Goal: Information Seeking & Learning: Learn about a topic

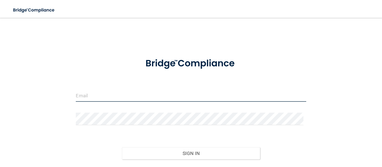
click at [111, 99] on input "email" at bounding box center [191, 95] width 230 height 13
type input "[EMAIL_ADDRESS][PERSON_NAME][DOMAIN_NAME]"
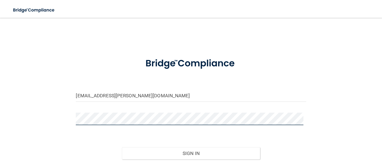
click at [122, 147] on button "Sign In" at bounding box center [191, 153] width 138 height 12
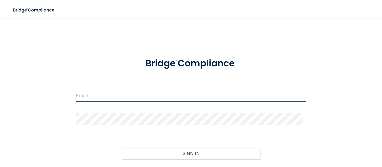
click at [102, 94] on input "email" at bounding box center [191, 95] width 230 height 13
type input "[EMAIL_ADDRESS][PERSON_NAME][DOMAIN_NAME]"
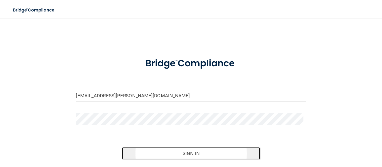
click at [188, 154] on button "Sign In" at bounding box center [191, 153] width 138 height 12
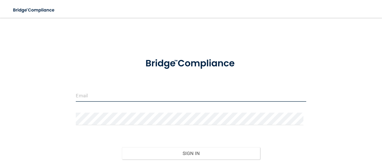
click at [161, 96] on input "email" at bounding box center [191, 95] width 230 height 13
type input "[EMAIL_ADDRESS][PERSON_NAME][DOMAIN_NAME]"
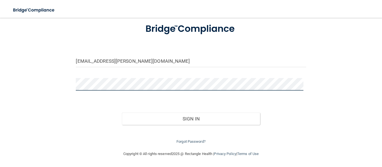
scroll to position [34, 0]
click at [122, 113] on button "Sign In" at bounding box center [191, 119] width 138 height 12
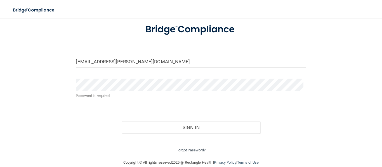
click at [194, 151] on link "Forgot Password?" at bounding box center [190, 150] width 29 height 4
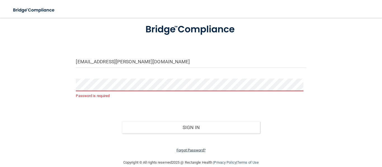
scroll to position [32, 0]
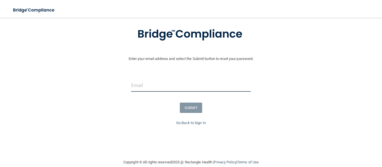
click at [203, 85] on input "email" at bounding box center [191, 85] width 120 height 13
type input "[EMAIL_ADDRESS][PERSON_NAME][DOMAIN_NAME]"
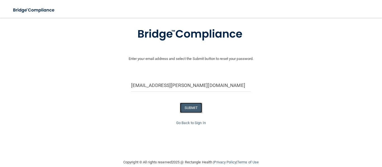
click at [192, 106] on button "SUBMIT" at bounding box center [191, 108] width 23 height 10
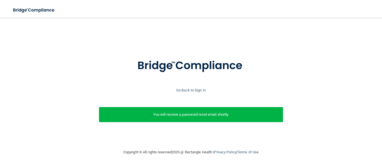
scroll to position [1, 0]
click at [232, 113] on p "You will receive a password reset email shortly." at bounding box center [190, 114] width 175 height 7
click at [196, 91] on link "Go Back to Sign In" at bounding box center [191, 90] width 30 height 4
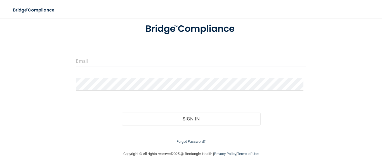
click at [169, 58] on input "email" at bounding box center [191, 61] width 230 height 13
type input "[EMAIL_ADDRESS][PERSON_NAME][DOMAIN_NAME]"
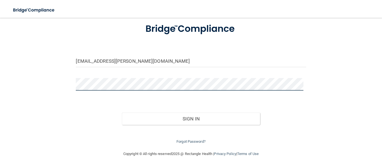
click at [122, 113] on button "Sign In" at bounding box center [191, 119] width 138 height 12
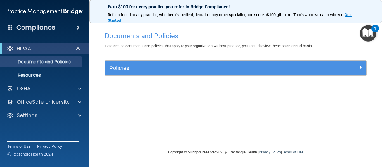
click at [372, 32] on img "Open Resource Center, 1 new notification" at bounding box center [367, 33] width 16 height 16
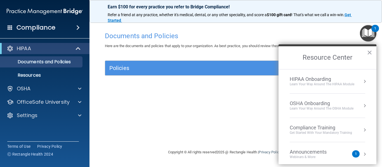
click at [319, 130] on div "Compliance Training" at bounding box center [320, 128] width 62 height 6
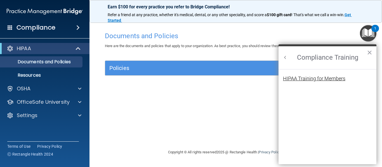
click at [327, 79] on div "HIPAA Training for Members" at bounding box center [314, 78] width 62 height 5
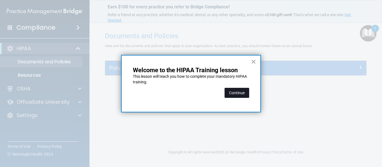
click at [238, 91] on button "Continue" at bounding box center [236, 93] width 25 height 10
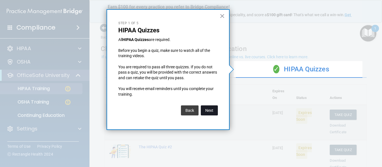
click at [206, 110] on button "Next" at bounding box center [209, 111] width 17 height 10
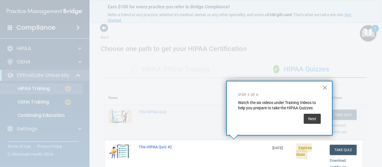
scroll to position [128, 0]
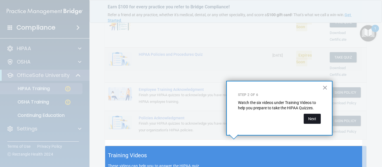
click at [309, 118] on button "Next" at bounding box center [311, 119] width 17 height 10
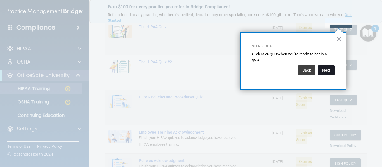
click at [326, 71] on button "Next" at bounding box center [325, 70] width 17 height 10
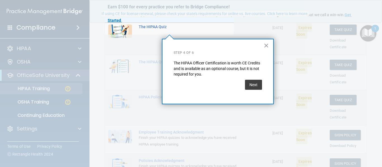
scroll to position [43, 0]
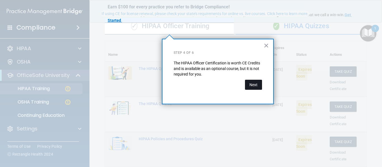
click at [250, 86] on button "Next" at bounding box center [253, 85] width 17 height 10
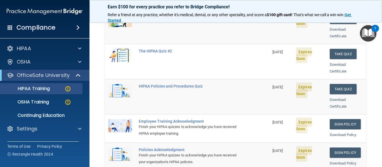
scroll to position [84, 0]
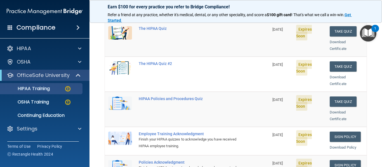
click at [259, 127] on td "Employee Training Acknowledgment Finish your HIPAA quizzes to acknowledge you h…" at bounding box center [202, 141] width 134 height 28
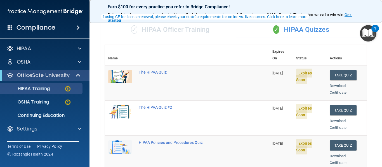
scroll to position [39, 0]
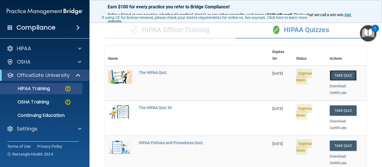
click at [340, 71] on button "Take Quiz" at bounding box center [342, 75] width 27 height 10
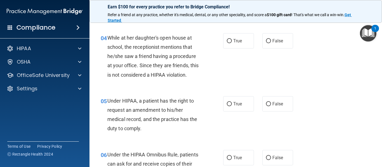
scroll to position [200, 0]
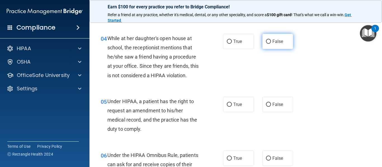
click at [266, 41] on input "False" at bounding box center [268, 42] width 5 height 4
radio input "true"
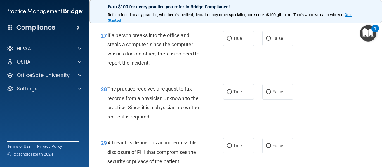
scroll to position [1550, 0]
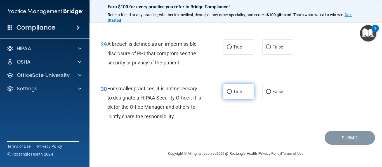
click at [227, 93] on input "True" at bounding box center [229, 92] width 5 height 4
radio input "true"
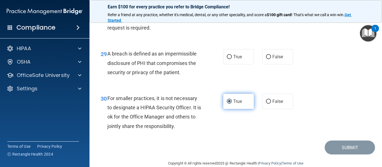
scroll to position [1520, 0]
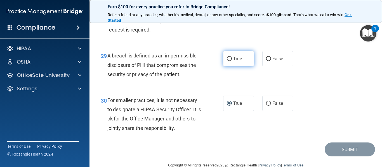
click at [228, 61] on input "True" at bounding box center [229, 59] width 5 height 4
radio input "true"
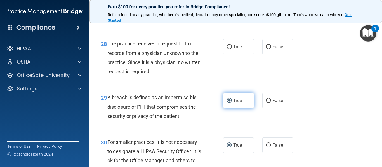
scroll to position [1478, 0]
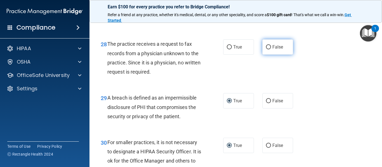
click at [266, 49] on input "False" at bounding box center [268, 47] width 5 height 4
radio input "true"
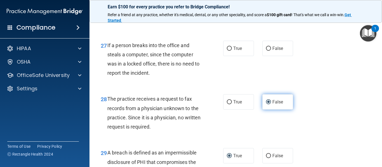
scroll to position [1422, 0]
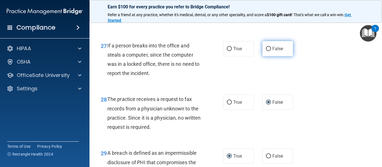
click at [267, 51] on input "False" at bounding box center [268, 49] width 5 height 4
radio input "true"
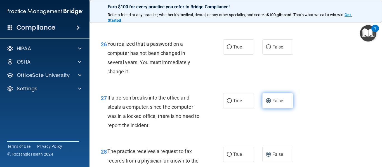
scroll to position [1362, 0]
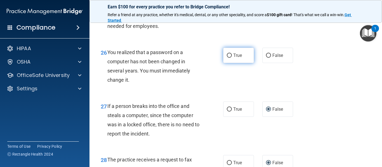
click at [227, 58] on input "True" at bounding box center [229, 56] width 5 height 4
radio input "true"
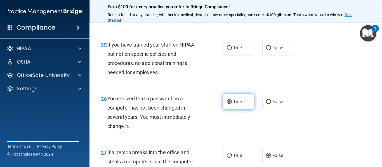
scroll to position [1315, 0]
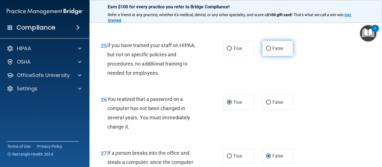
click at [266, 51] on input "False" at bounding box center [268, 49] width 5 height 4
radio input "true"
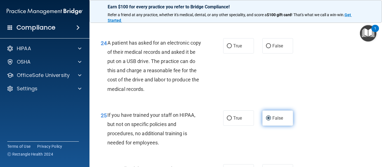
scroll to position [1236, 0]
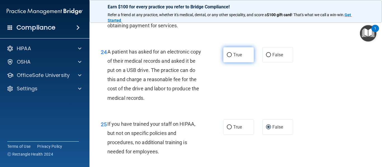
click at [229, 57] on input "True" at bounding box center [229, 55] width 5 height 4
radio input "true"
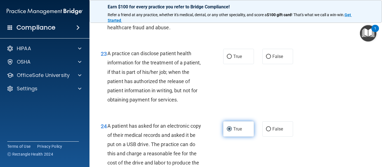
scroll to position [1161, 0]
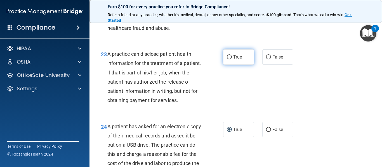
click at [227, 59] on input "True" at bounding box center [229, 57] width 5 height 4
radio input "true"
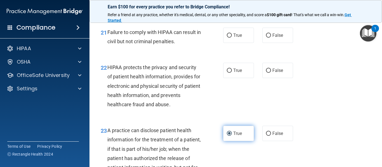
scroll to position [1083, 0]
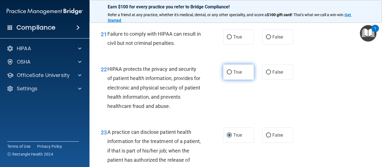
click at [227, 75] on input "True" at bounding box center [229, 72] width 5 height 4
radio input "true"
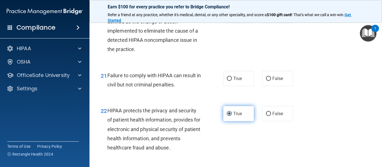
scroll to position [1038, 0]
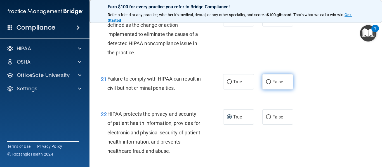
click at [266, 84] on input "False" at bounding box center [268, 82] width 5 height 4
radio input "true"
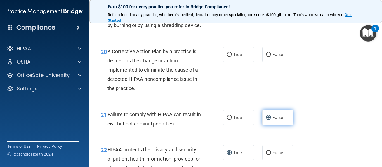
scroll to position [997, 0]
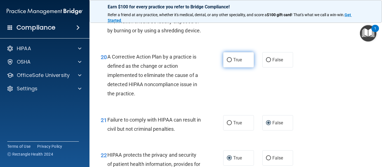
click at [227, 62] on input "True" at bounding box center [229, 60] width 5 height 4
radio input "true"
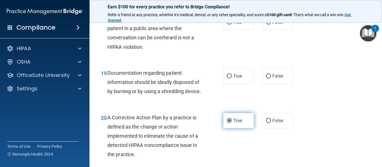
scroll to position [932, 0]
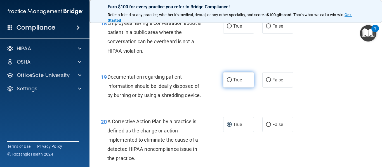
click at [227, 80] on input "True" at bounding box center [229, 80] width 5 height 4
radio input "true"
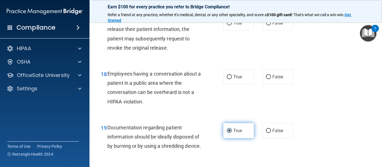
scroll to position [879, 0]
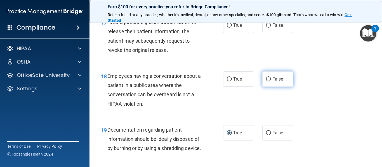
click at [268, 80] on input "False" at bounding box center [268, 79] width 5 height 4
radio input "true"
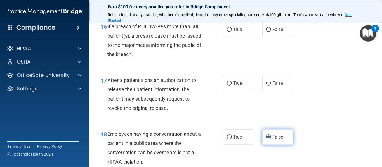
scroll to position [820, 0]
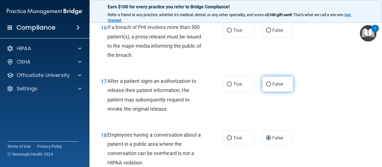
click at [266, 87] on input "False" at bounding box center [268, 84] width 5 height 4
radio input "true"
click at [266, 87] on input "False" at bounding box center [268, 84] width 5 height 4
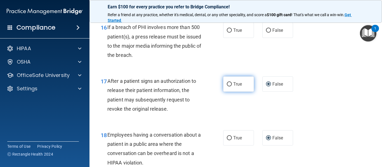
click at [228, 85] on input "True" at bounding box center [229, 84] width 5 height 4
radio input "true"
radio input "false"
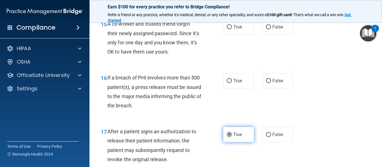
scroll to position [769, 0]
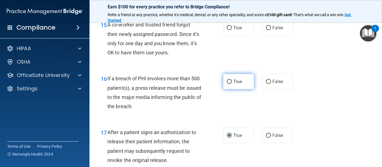
click at [227, 83] on input "True" at bounding box center [229, 82] width 5 height 4
radio input "true"
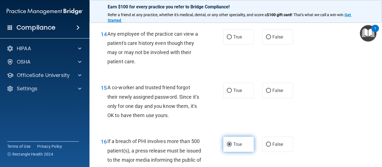
scroll to position [702, 0]
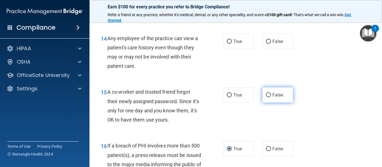
click at [266, 96] on input "False" at bounding box center [268, 95] width 5 height 4
radio input "true"
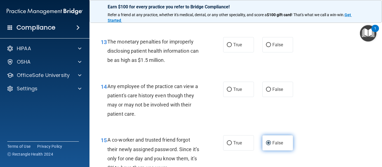
scroll to position [652, 0]
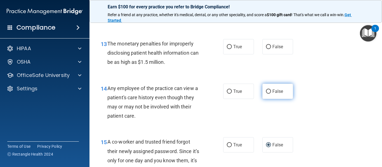
click at [266, 93] on input "False" at bounding box center [268, 92] width 5 height 4
radio input "true"
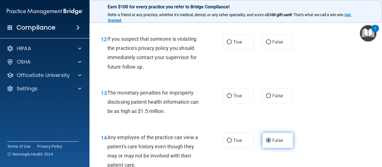
scroll to position [598, 0]
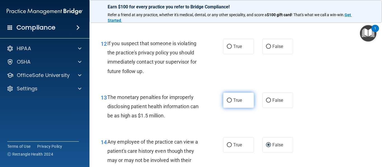
click at [227, 101] on input "True" at bounding box center [229, 101] width 5 height 4
radio input "true"
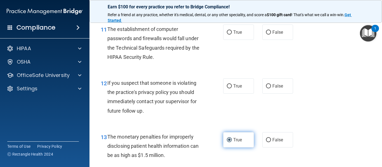
scroll to position [555, 0]
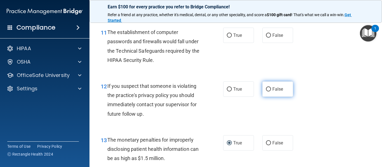
click at [266, 89] on input "False" at bounding box center [268, 89] width 5 height 4
radio input "true"
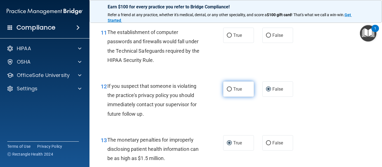
click at [227, 90] on input "True" at bounding box center [229, 89] width 5 height 4
radio input "true"
radio input "false"
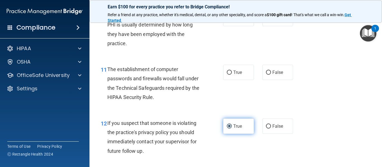
scroll to position [512, 0]
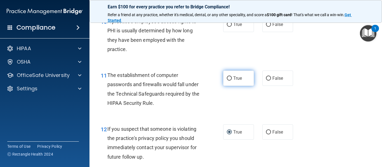
click at [227, 81] on input "True" at bounding box center [229, 79] width 5 height 4
radio input "true"
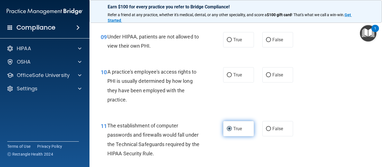
scroll to position [459, 0]
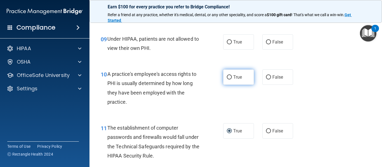
click at [227, 78] on input "True" at bounding box center [229, 77] width 5 height 4
radio input "true"
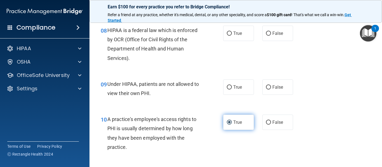
scroll to position [413, 0]
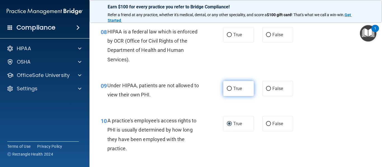
click at [228, 90] on input "True" at bounding box center [229, 89] width 5 height 4
radio input "true"
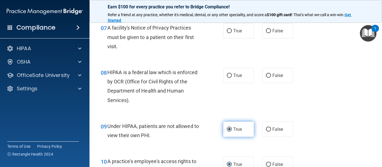
scroll to position [368, 0]
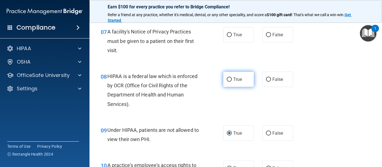
click at [227, 79] on input "True" at bounding box center [229, 80] width 5 height 4
radio input "true"
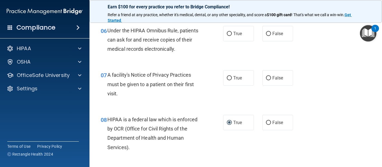
scroll to position [324, 0]
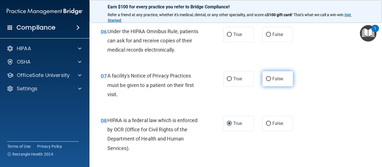
click at [266, 79] on input "False" at bounding box center [268, 79] width 5 height 4
radio input "true"
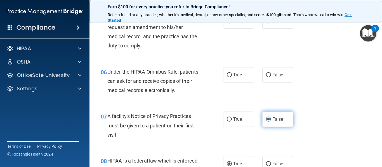
scroll to position [281, 0]
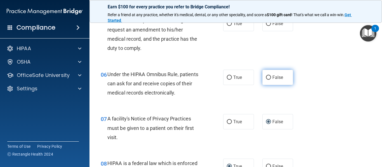
click at [266, 79] on input "False" at bounding box center [268, 78] width 5 height 4
radio input "true"
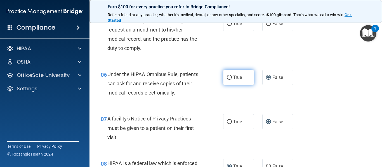
click at [229, 80] on input "True" at bounding box center [229, 78] width 5 height 4
radio input "true"
radio input "false"
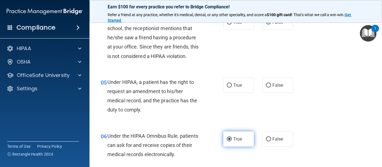
scroll to position [219, 0]
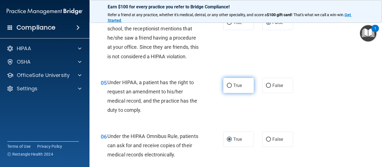
click at [229, 87] on input "True" at bounding box center [229, 86] width 5 height 4
radio input "true"
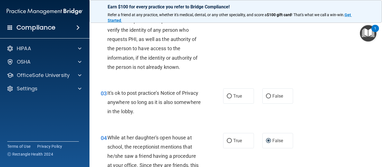
scroll to position [99, 0]
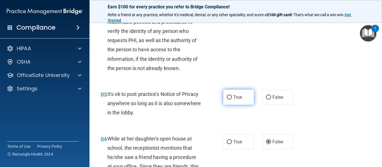
click at [229, 99] on input "True" at bounding box center [229, 98] width 5 height 4
radio input "true"
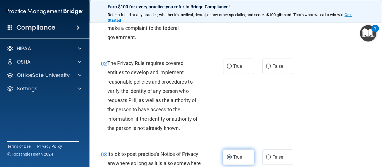
scroll to position [39, 0]
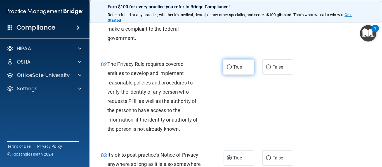
click at [228, 68] on input "True" at bounding box center [229, 67] width 5 height 4
radio input "true"
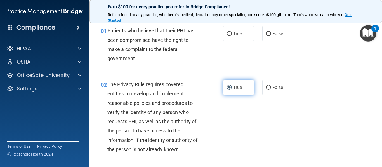
scroll to position [0, 0]
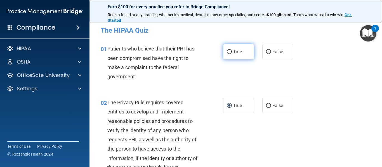
click at [227, 54] on input "True" at bounding box center [229, 52] width 5 height 4
radio input "true"
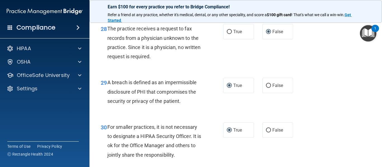
scroll to position [1550, 0]
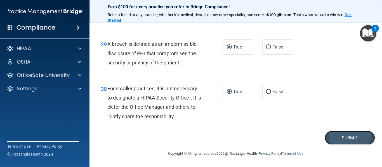
click at [345, 142] on button "Submit" at bounding box center [349, 138] width 50 height 14
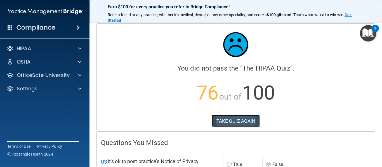
click at [246, 116] on button "TAKE QUIZ AGAIN" at bounding box center [235, 121] width 48 height 12
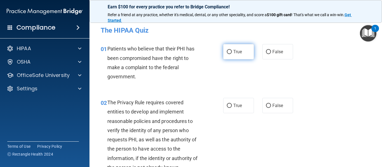
click at [227, 51] on input "True" at bounding box center [229, 52] width 5 height 4
radio input "true"
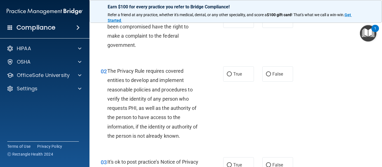
scroll to position [60, 0]
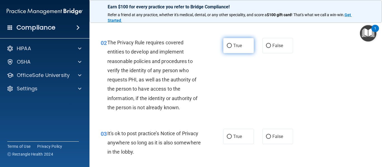
click at [227, 44] on input "True" at bounding box center [229, 46] width 5 height 4
radio input "true"
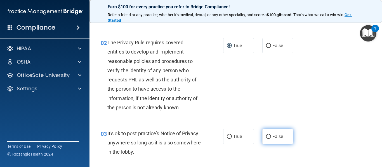
click at [266, 134] on label "False" at bounding box center [277, 136] width 31 height 15
click at [266, 135] on input "False" at bounding box center [268, 137] width 5 height 4
radio input "true"
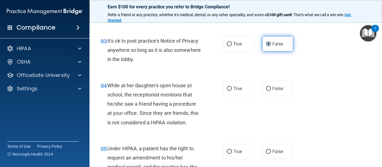
scroll to position [154, 0]
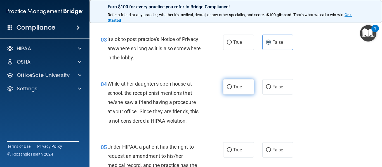
click at [227, 86] on input "True" at bounding box center [229, 87] width 5 height 4
radio input "true"
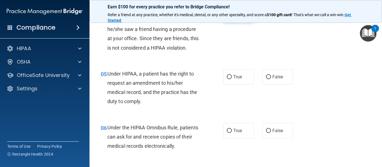
scroll to position [230, 0]
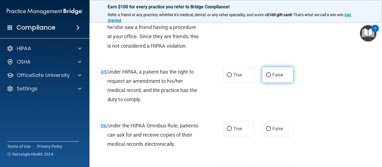
click at [266, 74] on input "False" at bounding box center [268, 75] width 5 height 4
radio input "true"
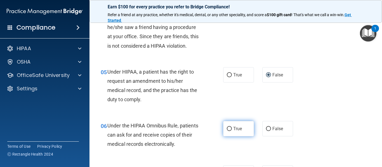
click at [227, 128] on input "True" at bounding box center [229, 129] width 5 height 4
radio input "true"
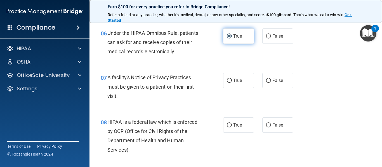
scroll to position [333, 0]
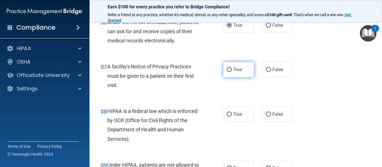
click at [227, 70] on input "True" at bounding box center [229, 70] width 5 height 4
radio input "true"
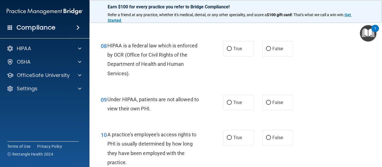
scroll to position [401, 0]
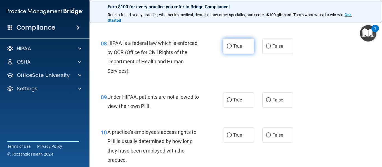
click at [227, 46] on input "True" at bounding box center [229, 46] width 5 height 4
radio input "true"
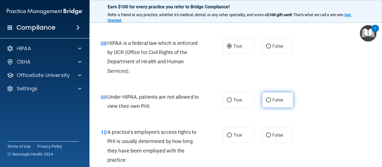
click at [266, 99] on input "False" at bounding box center [268, 100] width 5 height 4
radio input "true"
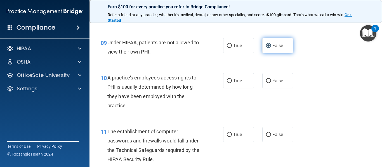
scroll to position [459, 0]
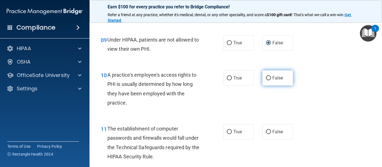
click at [266, 79] on input "False" at bounding box center [268, 78] width 5 height 4
radio input "true"
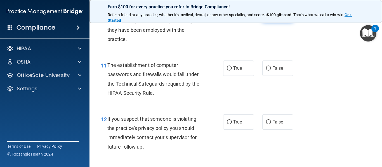
scroll to position [526, 0]
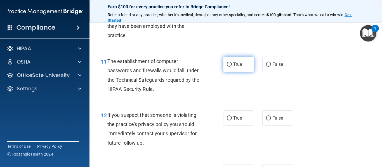
click at [227, 64] on input "True" at bounding box center [229, 65] width 5 height 4
radio input "true"
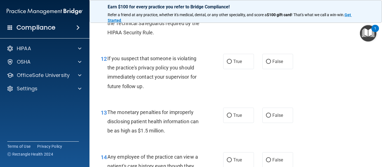
scroll to position [587, 0]
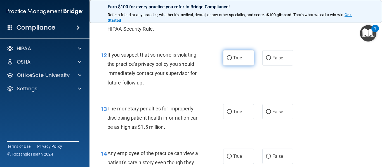
click at [227, 56] on input "True" at bounding box center [229, 58] width 5 height 4
radio input "true"
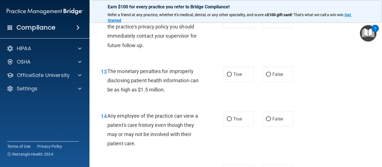
scroll to position [621, 0]
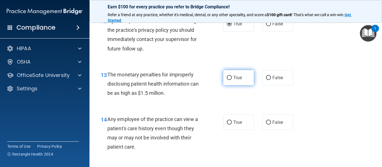
click at [227, 77] on input "True" at bounding box center [229, 78] width 5 height 4
radio input "true"
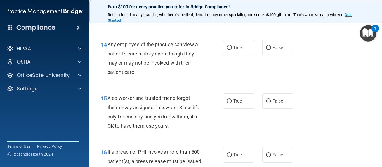
scroll to position [699, 0]
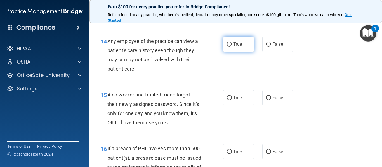
click at [227, 45] on input "True" at bounding box center [229, 44] width 5 height 4
radio input "true"
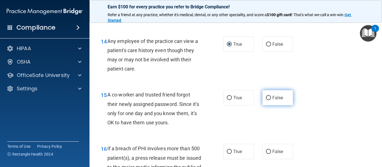
click at [266, 99] on input "False" at bounding box center [268, 98] width 5 height 4
radio input "true"
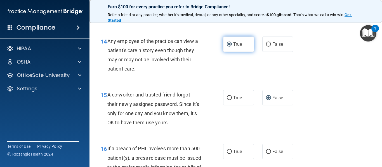
click at [228, 43] on input "True" at bounding box center [229, 44] width 5 height 4
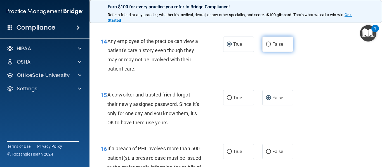
click at [266, 44] on input "False" at bounding box center [268, 44] width 5 height 4
radio input "true"
radio input "false"
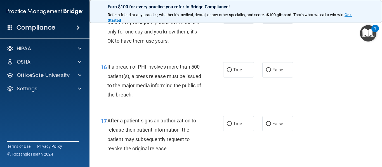
scroll to position [788, 0]
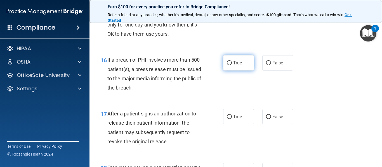
click at [227, 63] on input "True" at bounding box center [229, 63] width 5 height 4
radio input "true"
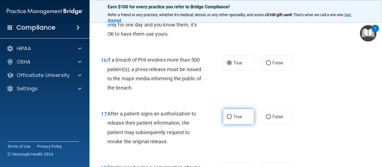
click at [227, 116] on input "True" at bounding box center [229, 117] width 5 height 4
radio input "true"
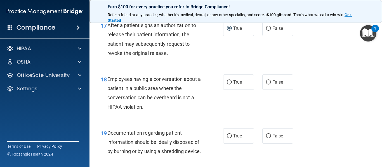
scroll to position [880, 0]
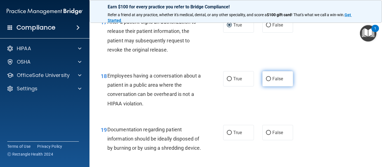
click at [266, 79] on input "False" at bounding box center [268, 79] width 5 height 4
radio input "true"
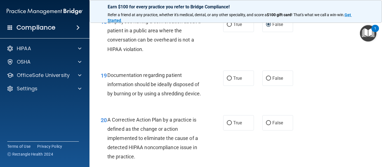
scroll to position [937, 0]
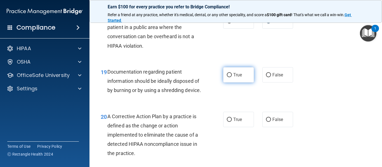
click at [228, 75] on input "True" at bounding box center [229, 75] width 5 height 4
radio input "true"
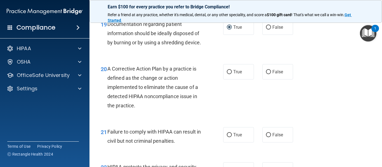
scroll to position [988, 0]
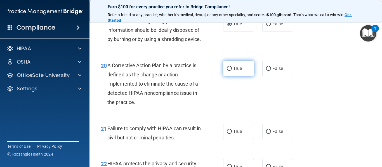
click at [228, 71] on input "True" at bounding box center [229, 69] width 5 height 4
radio input "true"
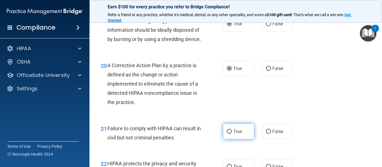
click at [227, 134] on input "True" at bounding box center [229, 132] width 5 height 4
radio input "true"
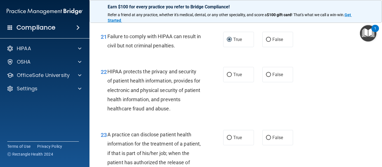
scroll to position [1087, 0]
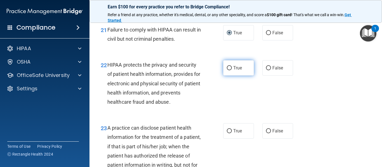
click at [228, 70] on input "True" at bounding box center [229, 68] width 5 height 4
radio input "true"
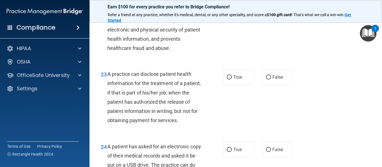
scroll to position [1142, 0]
click at [267, 79] on input "False" at bounding box center [268, 77] width 5 height 4
radio input "true"
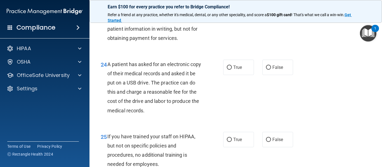
scroll to position [1220, 0]
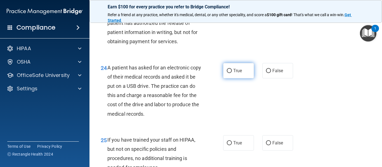
click at [227, 73] on input "True" at bounding box center [229, 71] width 5 height 4
radio input "true"
drag, startPoint x: 371, startPoint y: 128, endPoint x: 371, endPoint y: 134, distance: 5.9
click at [371, 134] on main "- The HIPAA Quiz This quiz doesn’t expire until 10/02/2025. Are you sure you wa…" at bounding box center [235, 92] width 292 height 149
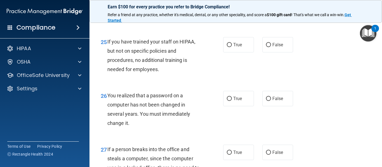
scroll to position [1319, 0]
click at [266, 47] on input "False" at bounding box center [268, 45] width 5 height 4
radio input "true"
click at [228, 101] on input "True" at bounding box center [229, 99] width 5 height 4
radio input "true"
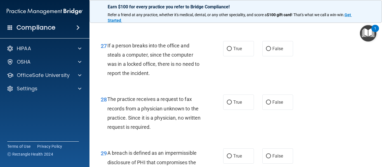
scroll to position [1423, 0]
click at [266, 51] on input "False" at bounding box center [268, 49] width 5 height 4
radio input "true"
click at [266, 104] on input "False" at bounding box center [268, 102] width 5 height 4
radio input "true"
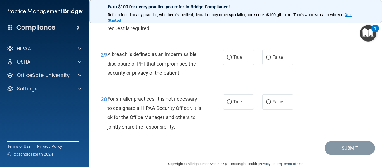
scroll to position [1524, 0]
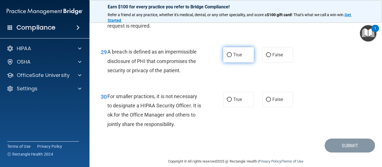
click at [228, 57] on input "True" at bounding box center [229, 55] width 5 height 4
radio input "true"
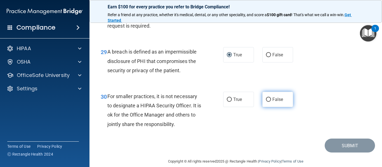
click at [266, 102] on input "False" at bounding box center [268, 100] width 5 height 4
radio input "true"
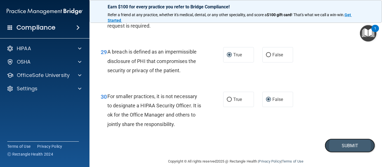
click at [347, 153] on button "Submit" at bounding box center [349, 146] width 50 height 14
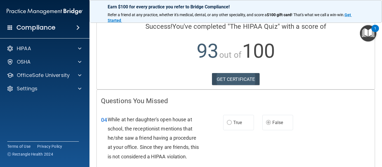
scroll to position [42, 0]
click at [240, 78] on link "GET CERTIFICATE" at bounding box center [236, 79] width 48 height 12
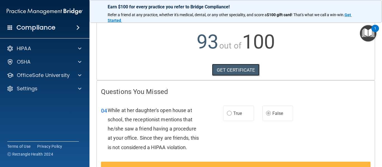
scroll to position [0, 0]
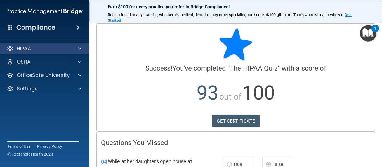
click at [82, 45] on div "HIPAA" at bounding box center [45, 48] width 90 height 11
click at [80, 48] on span at bounding box center [79, 48] width 3 height 7
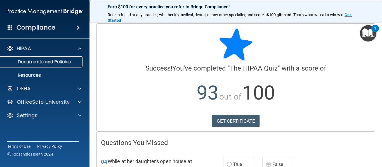
click at [58, 62] on p "Documents and Policies" at bounding box center [42, 62] width 76 height 6
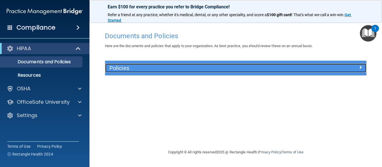
click at [360, 68] on span at bounding box center [359, 67] width 3 height 7
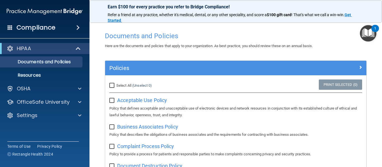
click at [364, 32] on img "Open Resource Center, 1 new notification" at bounding box center [367, 33] width 16 height 16
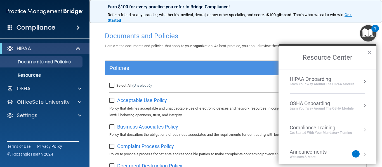
click at [361, 79] on button "Resource Center" at bounding box center [364, 82] width 6 height 6
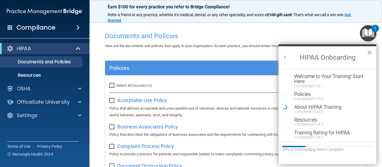
click at [368, 50] on button "×" at bounding box center [368, 52] width 5 height 9
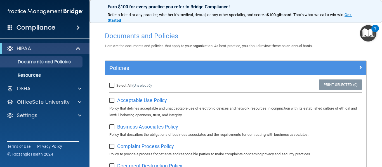
click at [77, 28] on span at bounding box center [77, 27] width 3 height 7
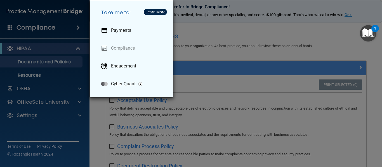
click at [233, 18] on div "Take me to: Payments Compliance Engagement Cyber Quant" at bounding box center [191, 83] width 382 height 167
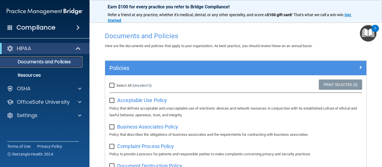
click at [63, 62] on p "Documents and Policies" at bounding box center [42, 62] width 76 height 6
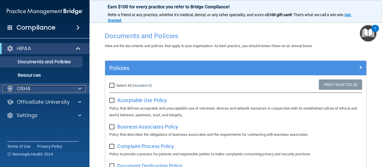
click at [45, 88] on div "OSHA" at bounding box center [37, 88] width 69 height 7
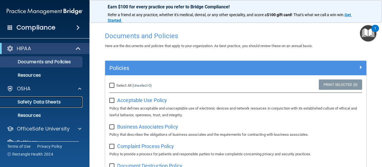
click at [50, 104] on p "Safety Data Sheets" at bounding box center [42, 102] width 76 height 6
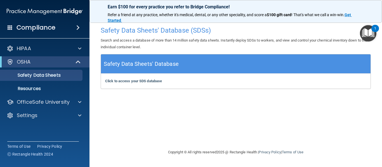
click at [367, 34] on img "Open Resource Center, 1 new notification" at bounding box center [367, 33] width 16 height 16
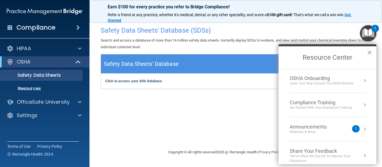
scroll to position [31, 0]
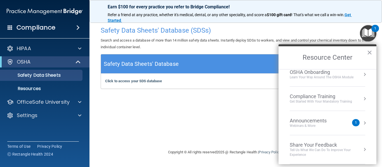
click at [361, 120] on button "Resource Center" at bounding box center [364, 123] width 6 height 6
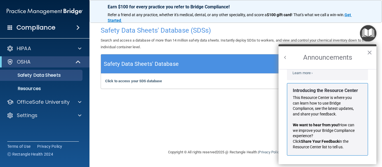
scroll to position [15, 0]
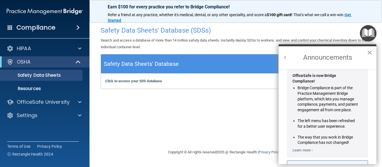
click at [369, 52] on button "×" at bounding box center [368, 52] width 5 height 9
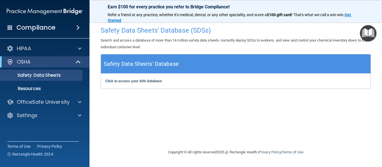
click at [368, 31] on img "Open Resource Center" at bounding box center [367, 33] width 16 height 16
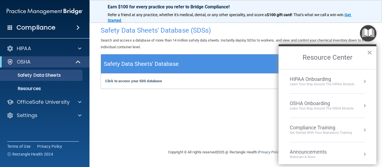
click at [352, 82] on div "HIPAA Onboarding" at bounding box center [321, 79] width 65 height 6
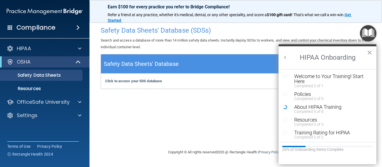
scroll to position [0, 0]
click at [326, 77] on div "Welcome to Your Training! Start Here" at bounding box center [329, 79] width 71 height 10
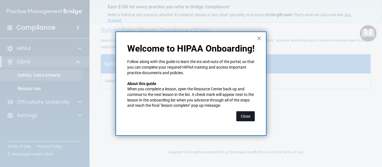
click at [252, 118] on button "Close" at bounding box center [245, 116] width 18 height 10
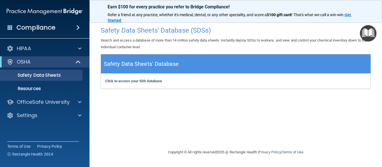
click at [365, 33] on img "Open Resource Center" at bounding box center [367, 33] width 16 height 16
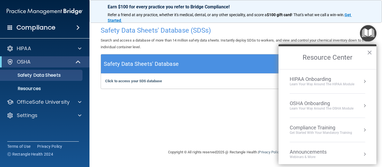
click at [361, 81] on button "Resource Center" at bounding box center [364, 82] width 6 height 6
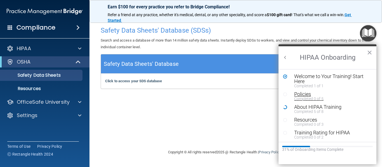
click at [308, 97] on div "Completed 0 of 5" at bounding box center [329, 99] width 71 height 4
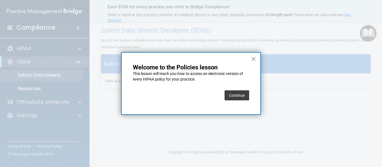
click at [235, 96] on button "Continue" at bounding box center [236, 95] width 25 height 10
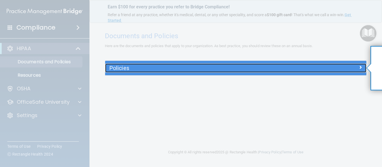
click at [360, 68] on span at bounding box center [359, 67] width 3 height 7
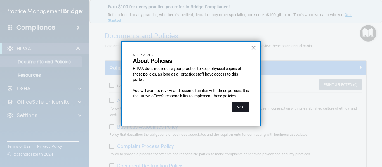
click at [239, 106] on button "Next" at bounding box center [240, 107] width 17 height 10
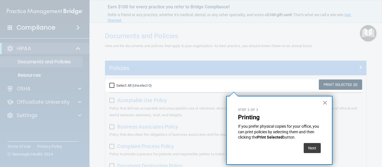
click at [323, 101] on button "×" at bounding box center [324, 102] width 5 height 9
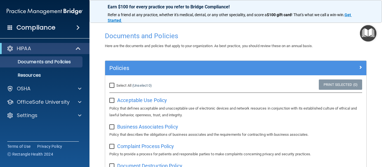
click at [364, 32] on img "Open Resource Center" at bounding box center [367, 33] width 16 height 16
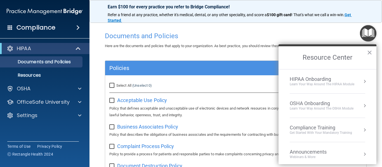
click at [361, 83] on button "Resource Center" at bounding box center [364, 82] width 6 height 6
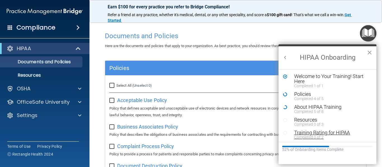
click at [311, 134] on div "Training Rating for HIPAA" at bounding box center [329, 132] width 71 height 5
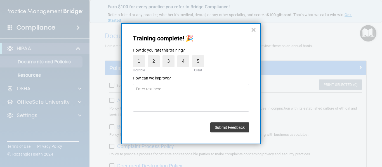
click at [253, 31] on button "×" at bounding box center [253, 29] width 5 height 9
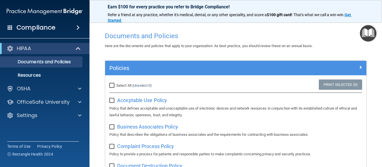
click at [78, 27] on span at bounding box center [77, 27] width 3 height 7
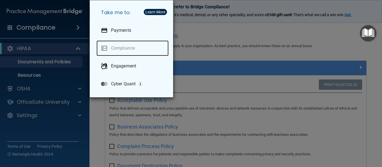
click at [131, 52] on link "Compliance" at bounding box center [132, 48] width 72 height 16
click at [130, 46] on link "Compliance" at bounding box center [132, 48] width 72 height 16
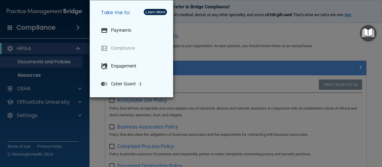
click at [195, 27] on div "Take me to: Payments Compliance Engagement Cyber Quant" at bounding box center [191, 83] width 382 height 167
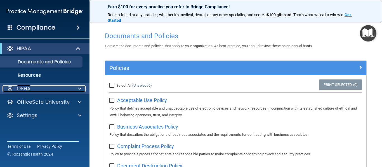
click at [55, 85] on div "OSHA" at bounding box center [37, 88] width 69 height 7
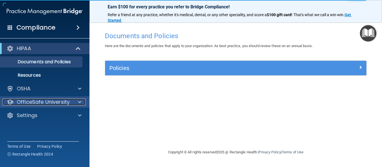
click at [79, 100] on span at bounding box center [79, 102] width 3 height 7
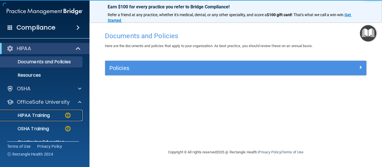
click at [44, 115] on p "HIPAA Training" at bounding box center [27, 116] width 46 height 6
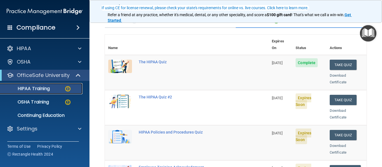
scroll to position [49, 0]
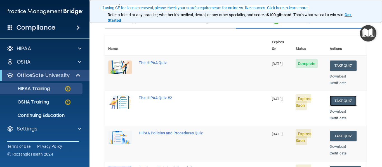
click at [335, 96] on button "Take Quiz" at bounding box center [342, 101] width 27 height 10
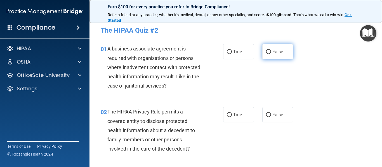
click at [267, 50] on input "False" at bounding box center [268, 52] width 5 height 4
radio input "true"
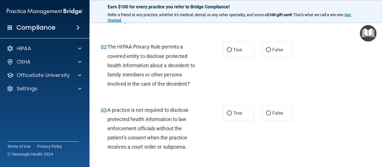
scroll to position [75, 0]
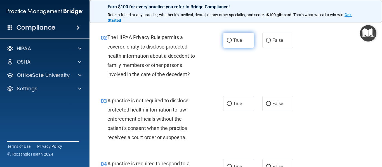
click at [228, 39] on input "True" at bounding box center [229, 41] width 5 height 4
radio input "true"
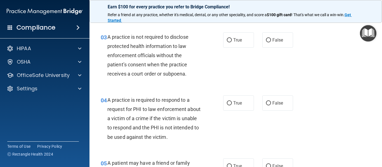
scroll to position [141, 0]
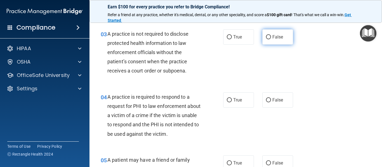
click at [266, 37] on input "False" at bounding box center [268, 37] width 5 height 4
radio input "true"
click at [266, 37] on input "False" at bounding box center [268, 37] width 5 height 4
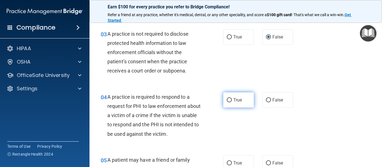
click at [223, 99] on label "True" at bounding box center [238, 99] width 31 height 15
click at [227, 99] on input "True" at bounding box center [229, 100] width 5 height 4
radio input "true"
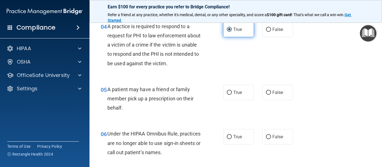
scroll to position [228, 0]
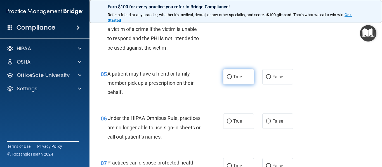
click at [227, 77] on input "True" at bounding box center [229, 77] width 5 height 4
radio input "true"
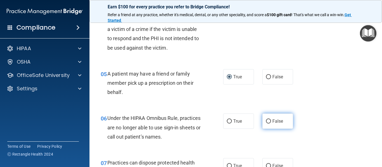
click at [266, 122] on input "False" at bounding box center [268, 122] width 5 height 4
radio input "true"
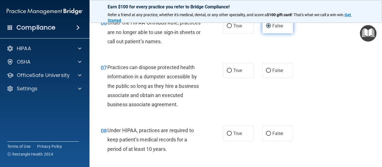
scroll to position [324, 0]
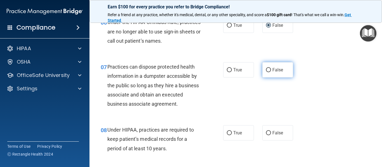
click at [266, 72] on input "False" at bounding box center [268, 70] width 5 height 4
radio input "true"
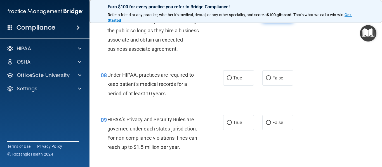
scroll to position [383, 0]
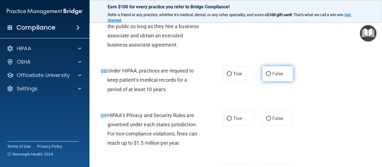
click at [266, 75] on input "False" at bounding box center [268, 74] width 5 height 4
radio input "true"
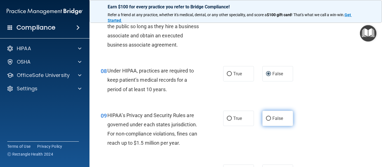
click at [267, 120] on input "False" at bounding box center [268, 119] width 5 height 4
radio input "true"
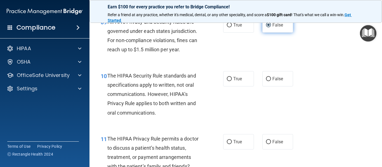
scroll to position [482, 0]
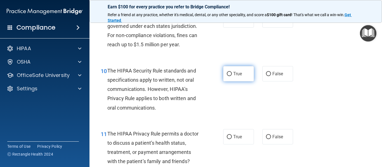
click at [227, 75] on input "True" at bounding box center [229, 74] width 5 height 4
radio input "true"
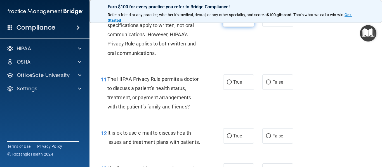
scroll to position [538, 0]
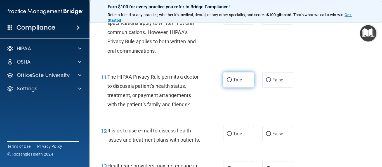
click at [227, 82] on input "True" at bounding box center [229, 80] width 5 height 4
radio input "true"
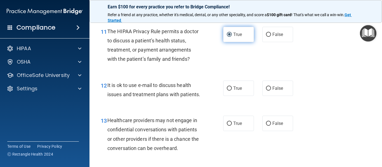
scroll to position [587, 0]
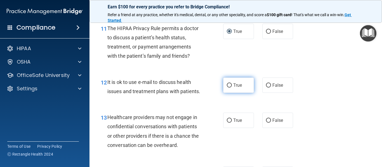
click at [228, 86] on input "True" at bounding box center [229, 86] width 5 height 4
radio input "true"
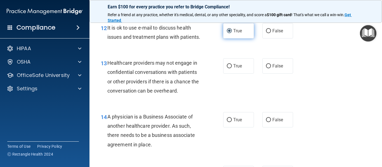
scroll to position [644, 0]
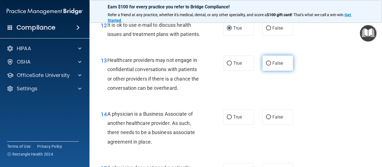
click at [266, 66] on input "False" at bounding box center [268, 63] width 5 height 4
radio input "true"
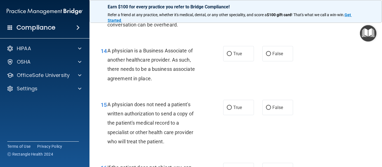
scroll to position [708, 0]
click at [266, 56] on input "False" at bounding box center [268, 53] width 5 height 4
radio input "true"
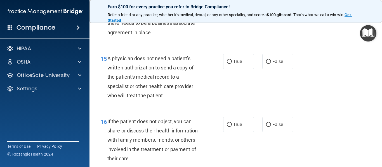
scroll to position [756, 0]
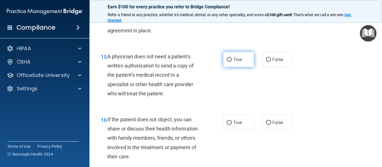
click at [227, 62] on input "True" at bounding box center [229, 60] width 5 height 4
radio input "true"
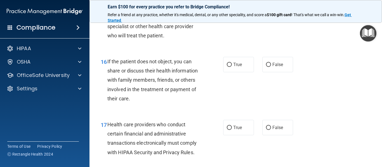
scroll to position [816, 0]
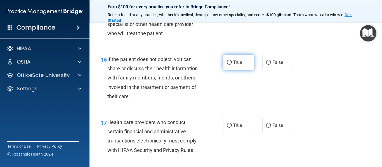
click at [227, 65] on input "True" at bounding box center [229, 63] width 5 height 4
radio input "true"
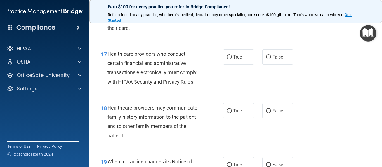
scroll to position [888, 0]
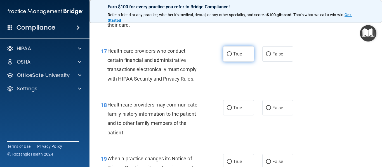
click at [227, 56] on input "True" at bounding box center [229, 54] width 5 height 4
radio input "true"
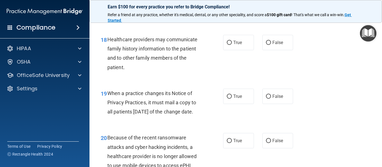
scroll to position [956, 0]
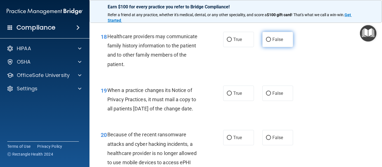
click at [266, 42] on input "False" at bounding box center [268, 40] width 5 height 4
radio input "true"
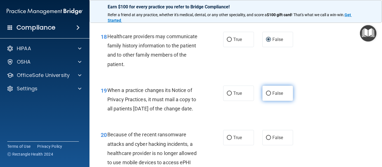
click at [266, 96] on input "False" at bounding box center [268, 94] width 5 height 4
radio input "true"
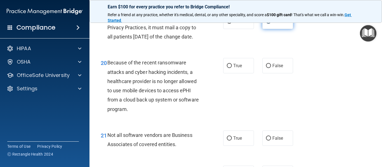
scroll to position [1041, 0]
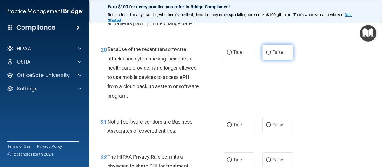
click at [267, 55] on input "False" at bounding box center [268, 53] width 5 height 4
radio input "true"
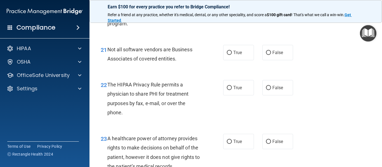
scroll to position [1117, 0]
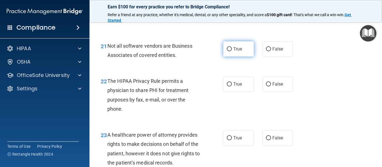
click at [228, 51] on input "True" at bounding box center [229, 49] width 5 height 4
radio input "true"
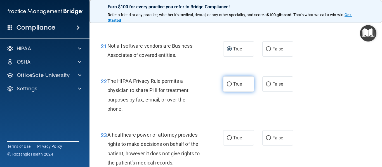
click at [227, 87] on input "True" at bounding box center [229, 84] width 5 height 4
radio input "true"
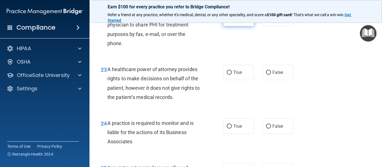
scroll to position [1190, 0]
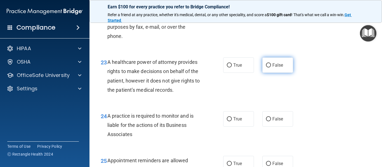
click at [266, 68] on input "False" at bounding box center [268, 65] width 5 height 4
radio input "true"
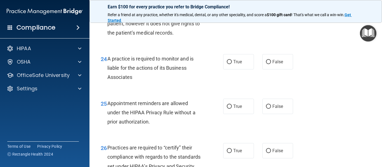
scroll to position [1255, 0]
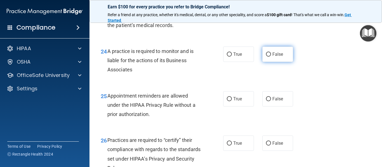
click at [266, 57] on input "False" at bounding box center [268, 55] width 5 height 4
radio input "true"
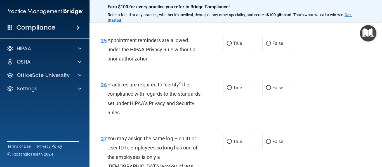
scroll to position [1318, 0]
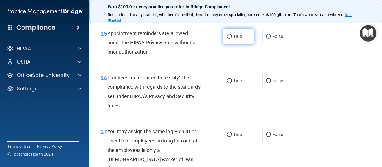
click at [227, 39] on input "True" at bounding box center [229, 37] width 5 height 4
radio input "true"
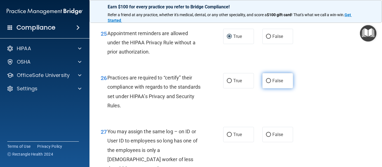
click at [266, 83] on input "False" at bounding box center [268, 81] width 5 height 4
radio input "true"
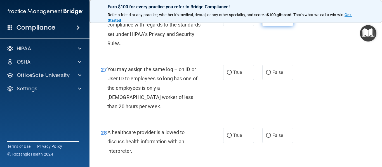
scroll to position [1383, 0]
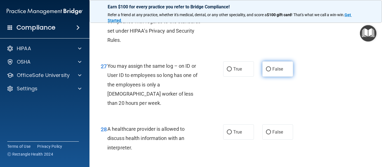
click at [266, 71] on input "False" at bounding box center [268, 69] width 5 height 4
radio input "true"
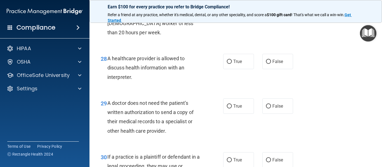
scroll to position [1456, 0]
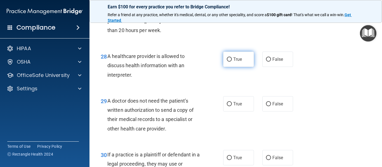
click at [227, 62] on input "True" at bounding box center [229, 60] width 5 height 4
radio input "true"
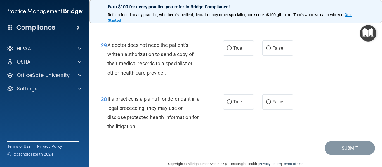
scroll to position [1514, 0]
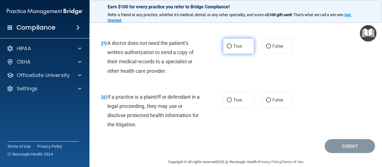
click at [227, 49] on input "True" at bounding box center [229, 46] width 5 height 4
radio input "true"
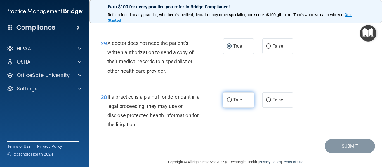
click at [228, 103] on input "True" at bounding box center [229, 100] width 5 height 4
radio input "true"
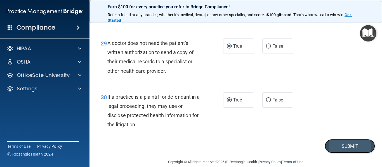
click at [343, 154] on button "Submit" at bounding box center [349, 146] width 50 height 14
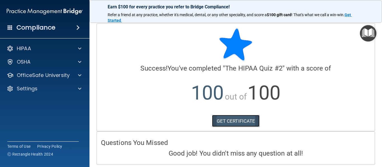
click at [232, 121] on link "GET CERTIFICATE" at bounding box center [236, 121] width 48 height 12
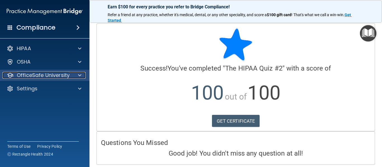
click at [81, 75] on span at bounding box center [79, 75] width 3 height 7
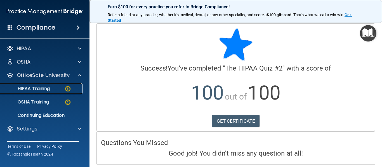
click at [48, 88] on p "HIPAA Training" at bounding box center [27, 89] width 46 height 6
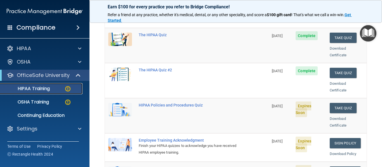
scroll to position [81, 0]
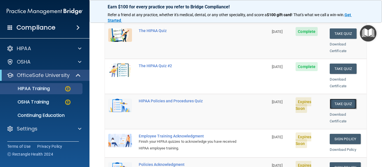
click at [338, 99] on button "Take Quiz" at bounding box center [342, 104] width 27 height 10
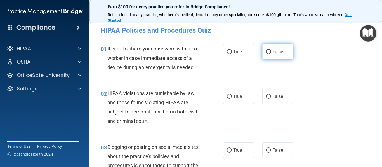
click at [266, 54] on input "False" at bounding box center [268, 52] width 5 height 4
radio input "true"
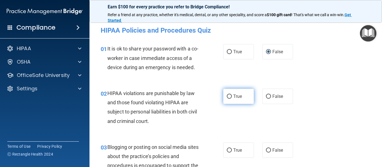
click at [227, 97] on input "True" at bounding box center [229, 97] width 5 height 4
radio input "true"
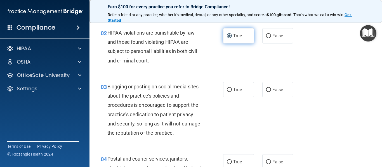
scroll to position [63, 0]
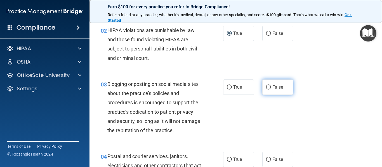
click at [267, 88] on input "False" at bounding box center [268, 87] width 5 height 4
radio input "true"
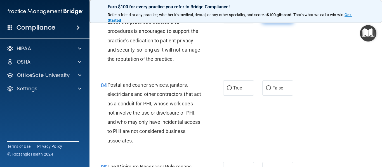
scroll to position [135, 0]
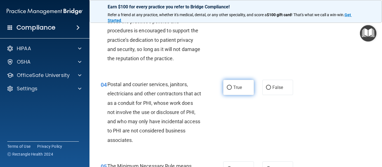
click at [227, 88] on input "True" at bounding box center [229, 88] width 5 height 4
radio input "true"
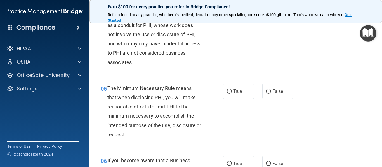
scroll to position [213, 0]
click at [228, 92] on input "True" at bounding box center [229, 91] width 5 height 4
radio input "true"
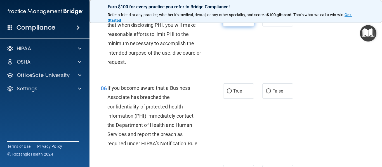
scroll to position [290, 0]
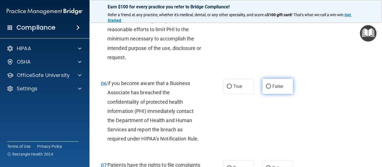
click at [266, 89] on input "False" at bounding box center [268, 87] width 5 height 4
radio input "true"
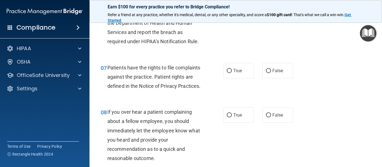
scroll to position [389, 0]
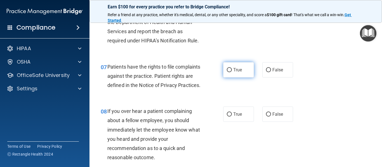
click at [228, 69] on input "True" at bounding box center [229, 70] width 5 height 4
radio input "true"
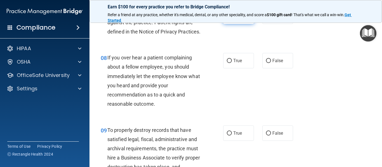
scroll to position [447, 0]
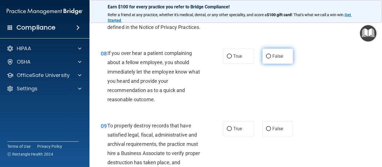
click at [267, 59] on input "False" at bounding box center [268, 56] width 5 height 4
radio input "true"
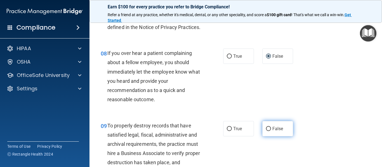
click at [266, 131] on input "False" at bounding box center [268, 129] width 5 height 4
radio input "true"
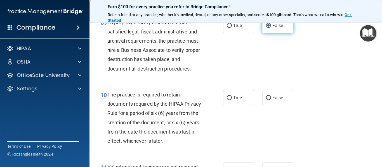
scroll to position [552, 0]
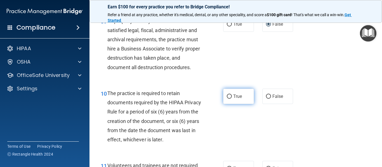
click at [229, 99] on input "True" at bounding box center [229, 97] width 5 height 4
radio input "true"
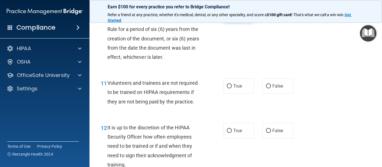
scroll to position [640, 0]
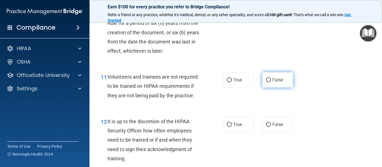
click at [266, 82] on input "False" at bounding box center [268, 80] width 5 height 4
radio input "true"
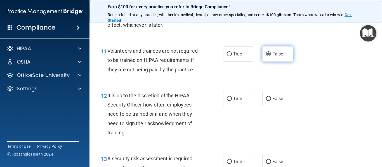
scroll to position [667, 0]
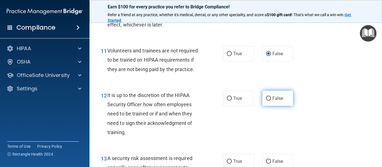
click at [266, 101] on input "False" at bounding box center [268, 99] width 5 height 4
radio input "true"
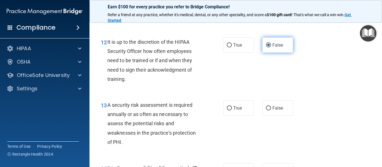
scroll to position [723, 0]
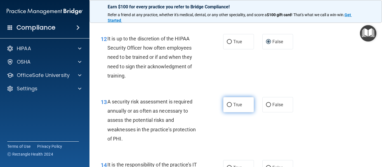
click at [227, 107] on input "True" at bounding box center [229, 105] width 5 height 4
radio input "true"
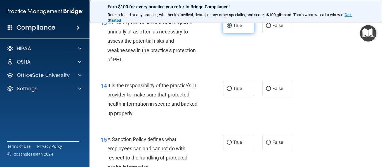
scroll to position [809, 0]
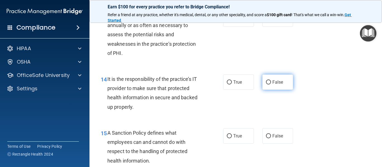
click at [266, 85] on input "False" at bounding box center [268, 82] width 5 height 4
radio input "true"
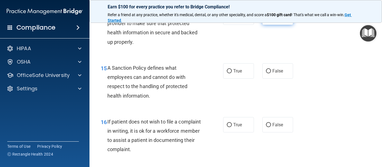
scroll to position [875, 0]
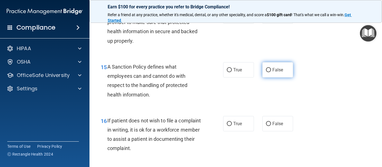
click at [266, 72] on input "False" at bounding box center [268, 70] width 5 height 4
radio input "true"
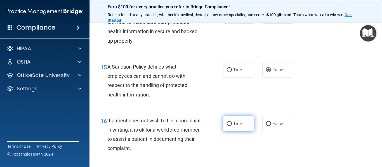
click at [227, 126] on input "True" at bounding box center [229, 124] width 5 height 4
radio input "true"
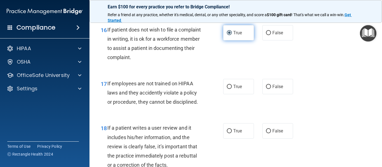
scroll to position [969, 0]
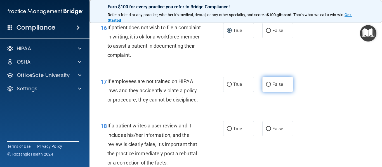
click at [266, 87] on input "False" at bounding box center [268, 85] width 5 height 4
radio input "true"
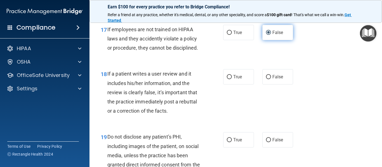
scroll to position [1031, 0]
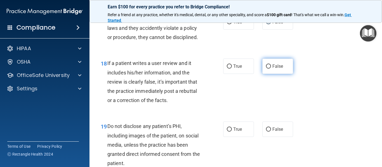
click at [266, 69] on input "False" at bounding box center [268, 67] width 5 height 4
radio input "true"
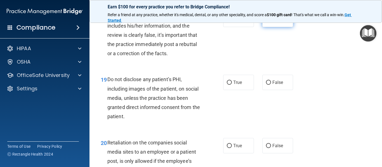
scroll to position [1079, 0]
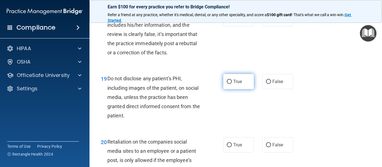
click at [228, 84] on input "True" at bounding box center [229, 82] width 5 height 4
radio input "true"
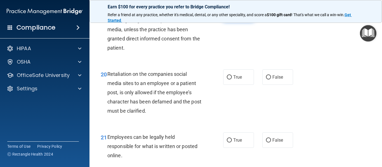
scroll to position [1152, 0]
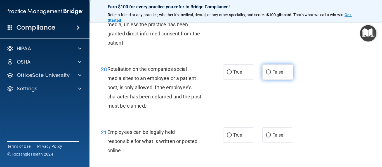
click at [266, 75] on input "False" at bounding box center [268, 72] width 5 height 4
radio input "true"
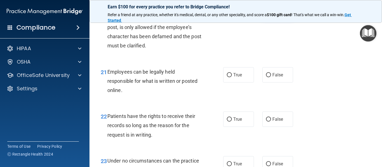
scroll to position [1217, 0]
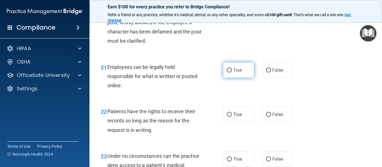
click at [227, 73] on input "True" at bounding box center [229, 70] width 5 height 4
radio input "true"
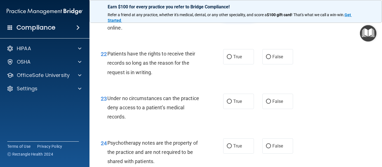
scroll to position [1281, 0]
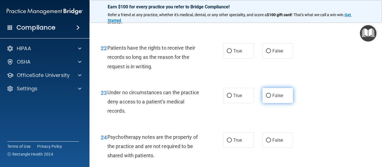
click at [266, 98] on input "False" at bounding box center [268, 96] width 5 height 4
radio input "true"
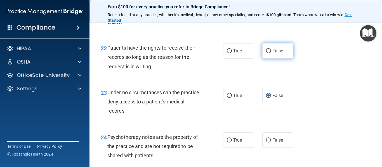
click at [266, 53] on input "False" at bounding box center [268, 51] width 5 height 4
radio input "true"
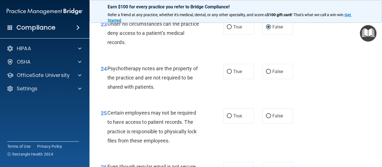
scroll to position [1350, 0]
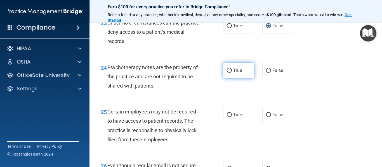
click at [227, 73] on input "True" at bounding box center [229, 71] width 5 height 4
radio input "true"
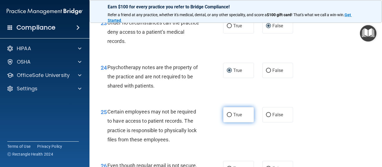
click at [227, 117] on input "True" at bounding box center [229, 115] width 5 height 4
radio input "true"
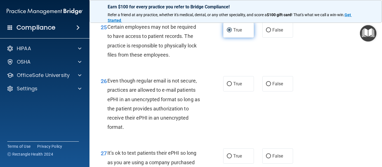
scroll to position [1448, 0]
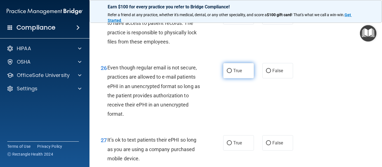
click at [229, 73] on input "True" at bounding box center [229, 71] width 5 height 4
radio input "true"
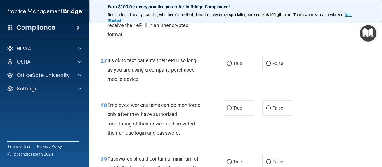
scroll to position [1531, 0]
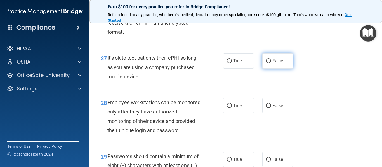
click at [266, 63] on input "False" at bounding box center [268, 61] width 5 height 4
radio input "true"
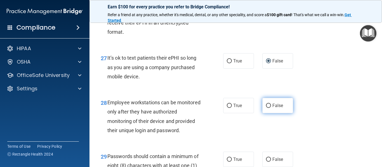
click at [266, 108] on input "False" at bounding box center [268, 106] width 5 height 4
radio input "true"
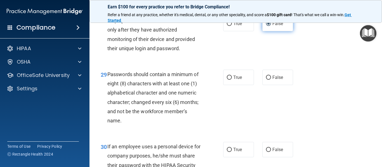
scroll to position [1618, 0]
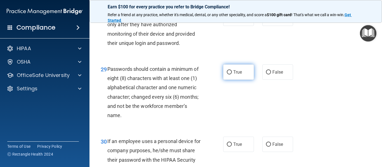
click at [227, 75] on input "True" at bounding box center [229, 72] width 5 height 4
radio input "true"
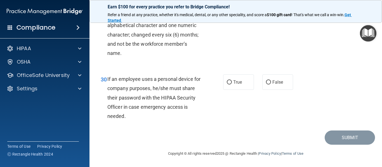
scroll to position [1693, 0]
click at [266, 85] on input "False" at bounding box center [268, 82] width 5 height 4
radio input "true"
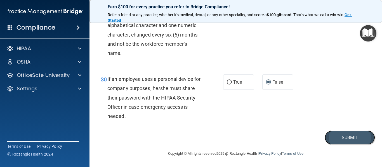
click at [344, 145] on button "Submit" at bounding box center [349, 138] width 50 height 14
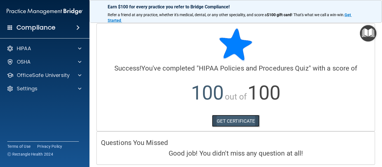
click at [240, 119] on link "GET CERTIFICATE" at bounding box center [236, 121] width 48 height 12
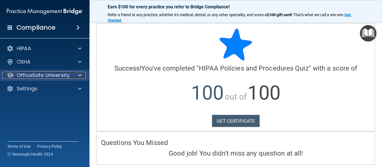
click at [80, 75] on span at bounding box center [79, 75] width 3 height 7
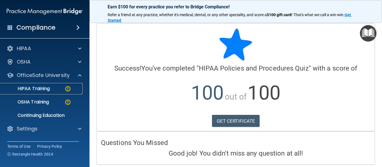
click at [60, 88] on div "HIPAA Training" at bounding box center [42, 89] width 76 height 6
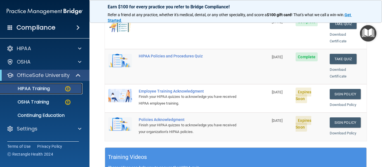
scroll to position [127, 0]
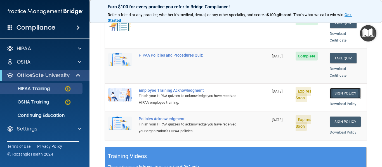
click at [336, 88] on link "Sign Policy" at bounding box center [344, 93] width 31 height 10
click at [332, 88] on link "Sign Policy" at bounding box center [344, 93] width 31 height 10
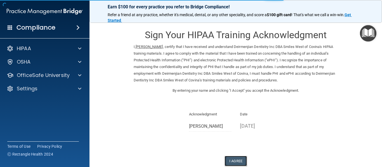
click at [230, 160] on button "I Agree" at bounding box center [235, 161] width 22 height 10
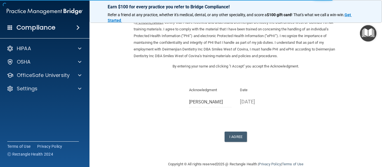
scroll to position [28, 0]
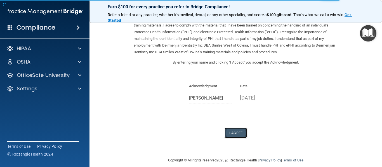
click at [227, 132] on button "I Agree" at bounding box center [235, 133] width 22 height 10
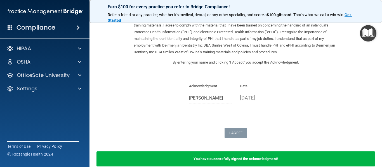
click at [242, 156] on div "You have successfully signed the acknowledgment!" at bounding box center [235, 159] width 278 height 15
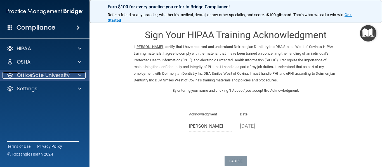
click at [78, 75] on span at bounding box center [79, 75] width 3 height 7
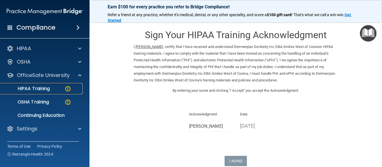
click at [59, 89] on div "HIPAA Training" at bounding box center [42, 89] width 76 height 6
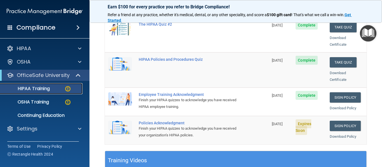
scroll to position [130, 0]
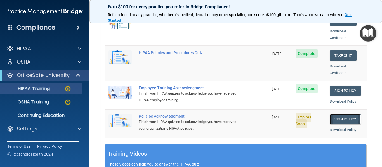
click at [335, 114] on link "Sign Policy" at bounding box center [344, 119] width 31 height 10
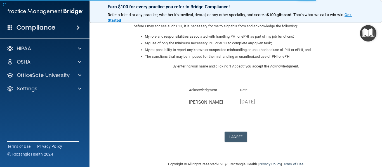
scroll to position [78, 0]
click at [230, 142] on button "I Agree" at bounding box center [235, 136] width 22 height 10
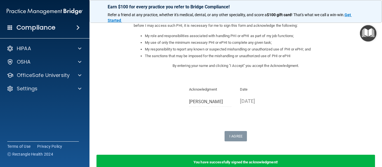
click at [325, 127] on div "Sign Your HIPAA Policies Acknowledgment I, [PERSON_NAME] , have been given the …" at bounding box center [236, 43] width 204 height 197
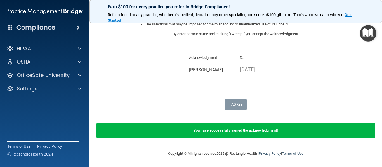
click at [246, 132] on b "You have successfully signed the acknowledgment!" at bounding box center [235, 130] width 84 height 4
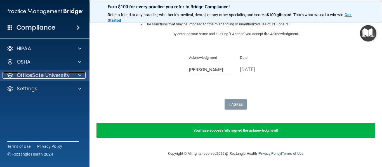
click at [81, 75] on span at bounding box center [79, 75] width 3 height 7
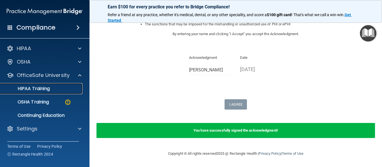
click at [50, 91] on p "HIPAA Training" at bounding box center [27, 89] width 46 height 6
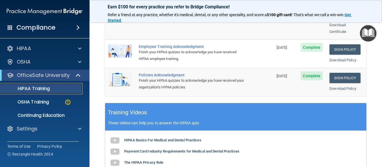
scroll to position [168, 0]
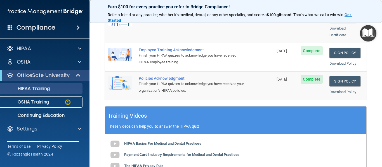
click at [67, 102] on img at bounding box center [67, 102] width 7 height 7
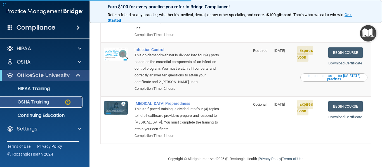
scroll to position [157, 0]
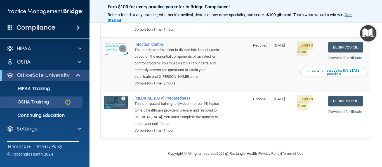
click at [351, 72] on div "Important message for [US_STATE] practices" at bounding box center [333, 72] width 65 height 7
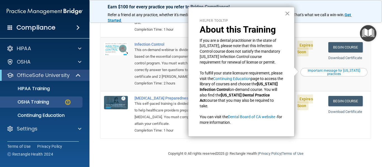
click at [288, 14] on button "×" at bounding box center [286, 13] width 5 height 9
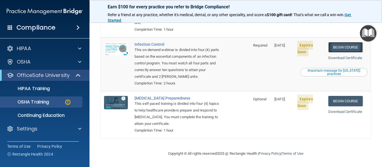
click at [347, 45] on link "Begin Course" at bounding box center [345, 47] width 34 height 10
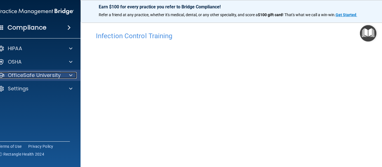
click at [70, 75] on span at bounding box center [70, 75] width 3 height 7
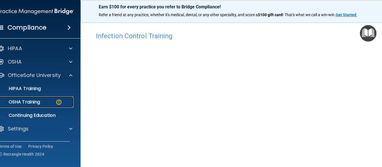
click at [46, 102] on div "OSHA Training" at bounding box center [33, 102] width 76 height 6
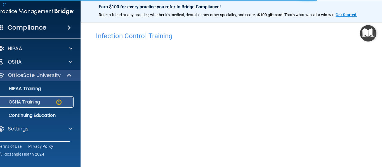
click at [41, 102] on div "OSHA Training" at bounding box center [33, 102] width 76 height 6
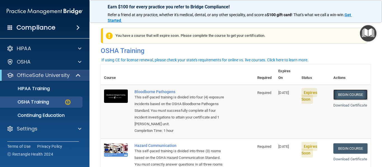
click at [345, 90] on link "Begin Course" at bounding box center [350, 95] width 34 height 10
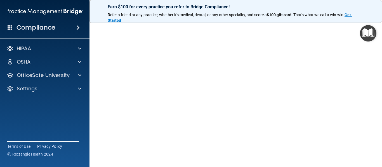
scroll to position [30, 0]
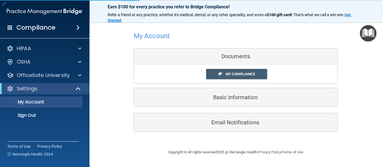
click at [250, 58] on div "Documents" at bounding box center [235, 57] width 203 height 16
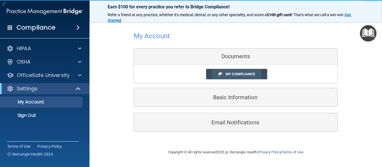
click at [244, 74] on span "My Compliance" at bounding box center [239, 74] width 29 height 4
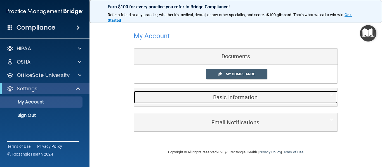
click at [235, 94] on h5 "Basic Information" at bounding box center [227, 97] width 178 height 6
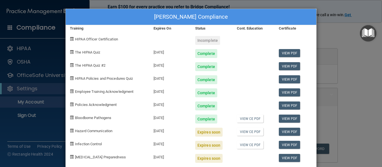
click at [361, 75] on div "HENRIETTA C GUNGAB's Compliance Training Expires On Status Cont. Education Cert…" at bounding box center [191, 83] width 382 height 167
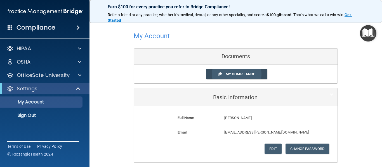
click at [235, 71] on link "My Compliance" at bounding box center [236, 74] width 61 height 10
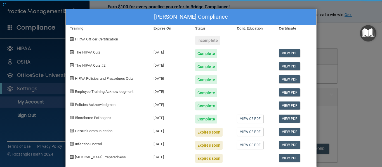
click at [77, 75] on div "HENRIETTA C GUNGAB's Compliance Training Expires On Status Cont. Education Cert…" at bounding box center [190, 88] width 251 height 159
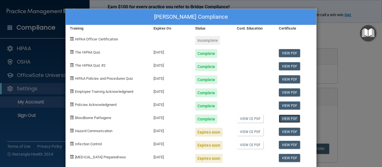
click at [287, 118] on link "View PDF" at bounding box center [289, 119] width 22 height 8
click at [246, 118] on link "View CE PDF" at bounding box center [250, 119] width 27 height 8
click at [285, 132] on link "View PDF" at bounding box center [289, 132] width 22 height 8
click at [251, 133] on link "View CE PDF" at bounding box center [250, 132] width 27 height 8
click at [285, 132] on link "View PDF" at bounding box center [289, 132] width 22 height 8
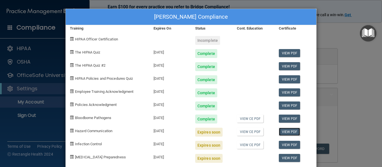
click at [286, 131] on link "View PDF" at bounding box center [289, 132] width 22 height 8
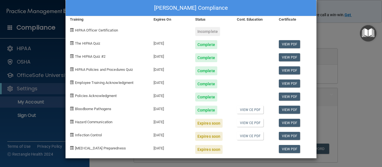
click at [202, 122] on div "Expires soon" at bounding box center [208, 123] width 27 height 9
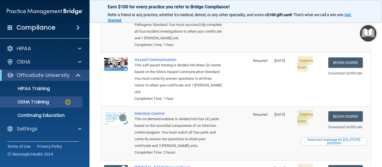
scroll to position [87, 0]
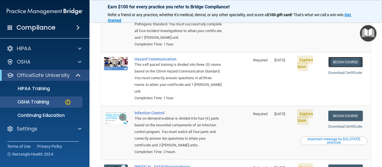
click at [340, 63] on link "Begin Course" at bounding box center [345, 62] width 34 height 10
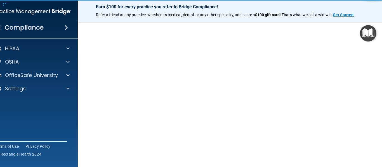
scroll to position [35, 0]
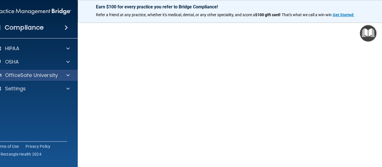
click at [68, 72] on div "OfficeSafe University" at bounding box center [33, 75] width 90 height 11
click at [66, 75] on span at bounding box center [67, 75] width 3 height 7
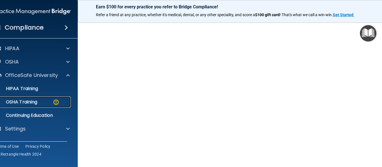
click at [41, 101] on div "OSHA Training" at bounding box center [30, 102] width 76 height 6
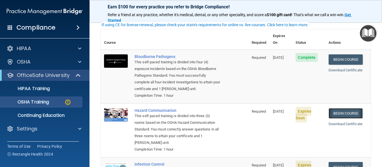
click at [343, 111] on link "Begin Course" at bounding box center [345, 113] width 34 height 10
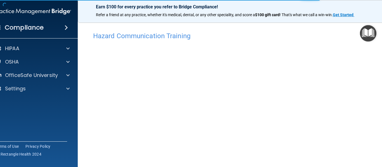
scroll to position [35, 0]
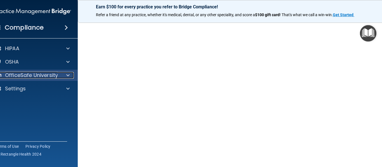
click at [66, 75] on span at bounding box center [67, 75] width 3 height 7
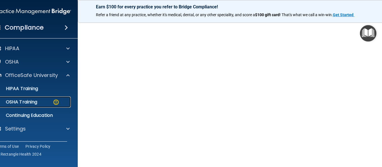
click at [32, 103] on p "OSHA Training" at bounding box center [14, 102] width 45 height 6
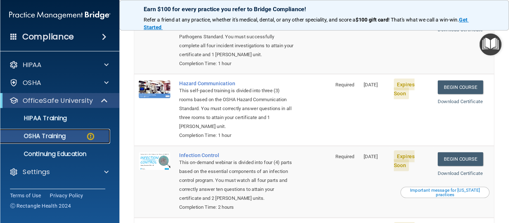
scroll to position [85, 0]
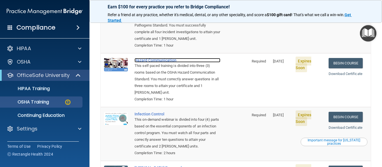
click at [165, 59] on div "Hazard Communication" at bounding box center [177, 60] width 86 height 4
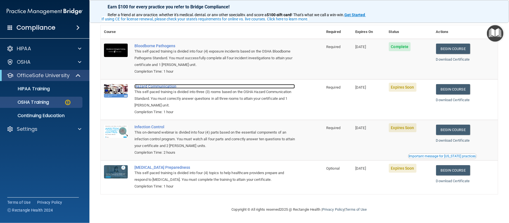
scroll to position [41, 0]
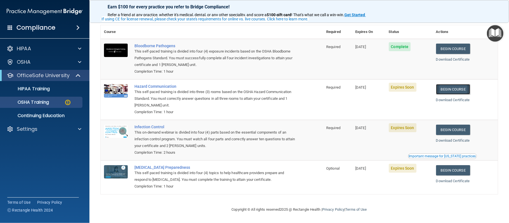
click at [381, 86] on link "Begin Course" at bounding box center [453, 89] width 34 height 10
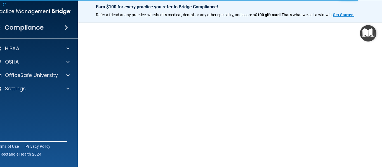
scroll to position [35, 0]
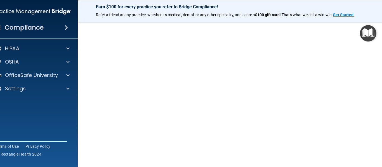
click at [90, 22] on div "Earn $100 for every practice you refer to Bridge Compliance! Refer a friend at …" at bounding box center [236, 11] width 316 height 23
click at [366, 32] on img "Open Resource Center" at bounding box center [367, 33] width 16 height 16
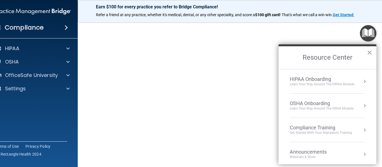
click at [355, 105] on div "OSHA Onboarding Learn your way around the OSHA module" at bounding box center [326, 106] width 75 height 11
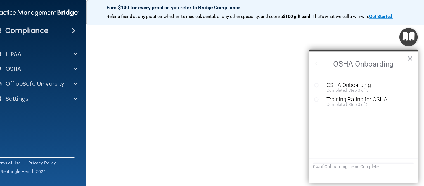
scroll to position [0, 0]
click at [368, 52] on button "×" at bounding box center [368, 52] width 5 height 9
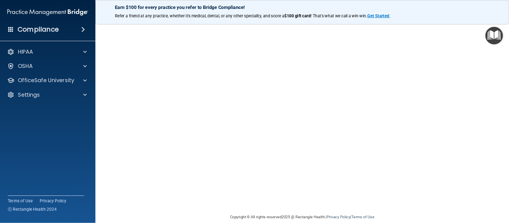
scroll to position [1, 0]
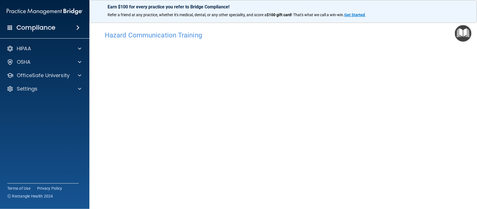
click at [381, 56] on div "Hazard Communication Training This course doesn’t expire until [DATE]. Are you …" at bounding box center [283, 131] width 365 height 206
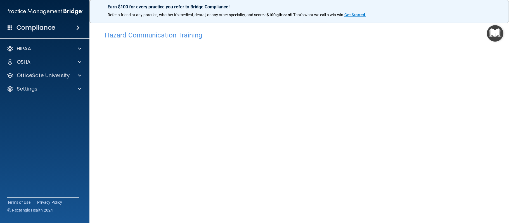
drag, startPoint x: 500, startPoint y: 70, endPoint x: 500, endPoint y: 83, distance: 12.8
click at [381, 83] on main "Hazard Communication Training This course doesn’t expire until [DATE]. Are you …" at bounding box center [298, 120] width 419 height 205
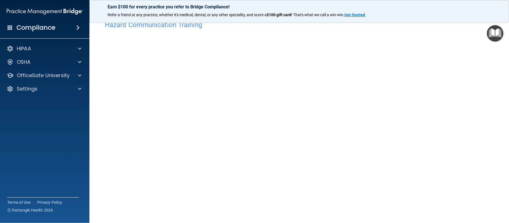
click at [381, 167] on div "Hazard Communication Training This course doesn’t expire until [DATE]. Are you …" at bounding box center [299, 121] width 397 height 206
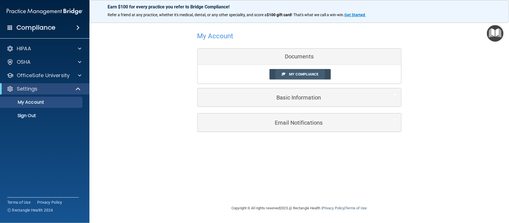
click at [307, 71] on link "My Compliance" at bounding box center [299, 74] width 61 height 10
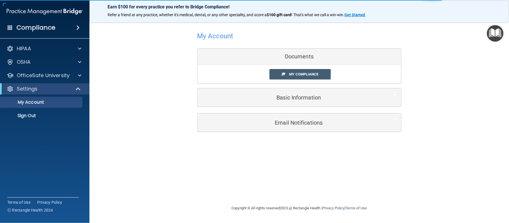
click at [306, 57] on div "Documents" at bounding box center [298, 57] width 203 height 16
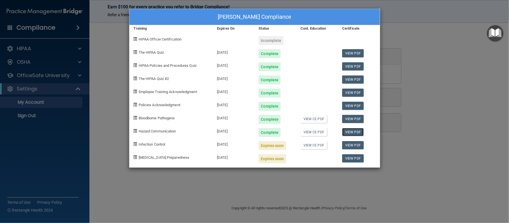
click at [349, 130] on link "View PDF" at bounding box center [353, 132] width 22 height 8
click at [312, 131] on link "View CE PDF" at bounding box center [313, 132] width 27 height 8
click at [346, 144] on link "View PDF" at bounding box center [353, 145] width 22 height 8
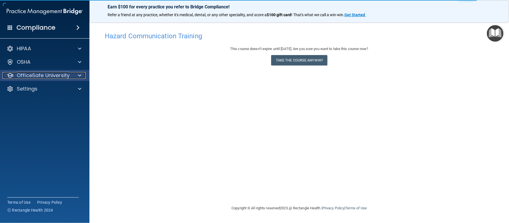
click at [49, 73] on p "OfficeSafe University" at bounding box center [43, 75] width 53 height 7
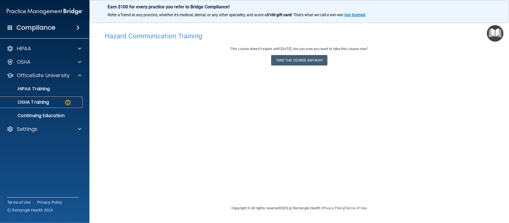
click at [49, 101] on p "OSHA Training" at bounding box center [26, 102] width 45 height 6
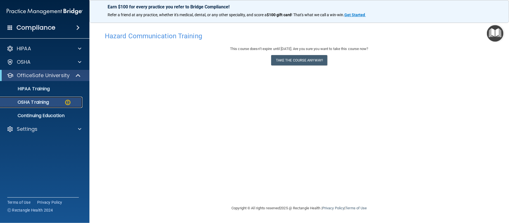
click at [40, 101] on p "OSHA Training" at bounding box center [26, 102] width 45 height 6
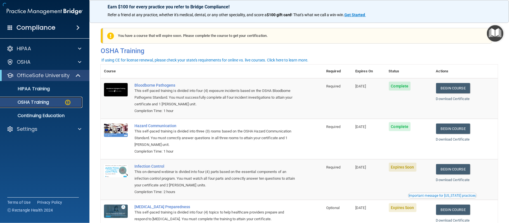
click at [30, 103] on p "OSHA Training" at bounding box center [26, 102] width 45 height 6
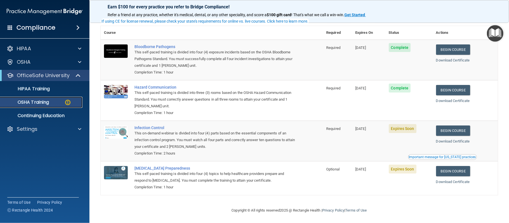
scroll to position [37, 0]
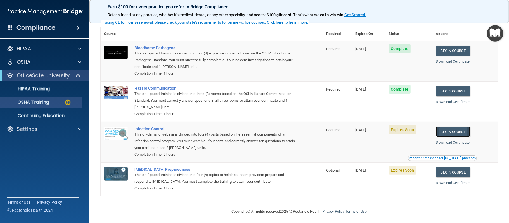
click at [456, 132] on link "Begin Course" at bounding box center [453, 132] width 34 height 10
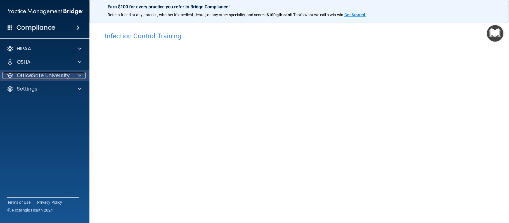
click at [79, 74] on span at bounding box center [79, 75] width 3 height 7
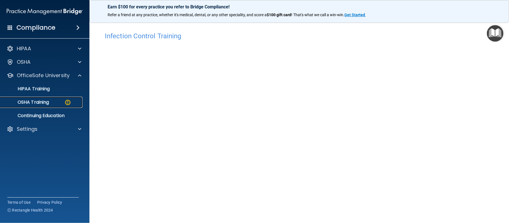
click at [54, 102] on div "OSHA Training" at bounding box center [42, 102] width 76 height 6
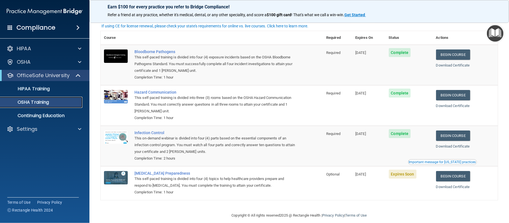
scroll to position [25, 0]
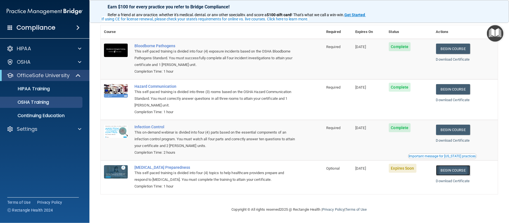
click at [449, 169] on link "Begin Course" at bounding box center [453, 170] width 34 height 10
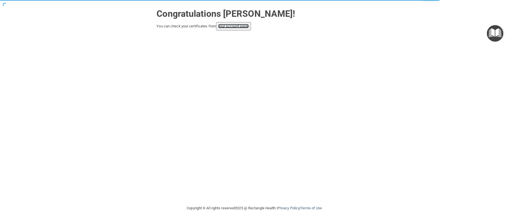
click at [242, 25] on link "your account page!" at bounding box center [233, 26] width 30 height 4
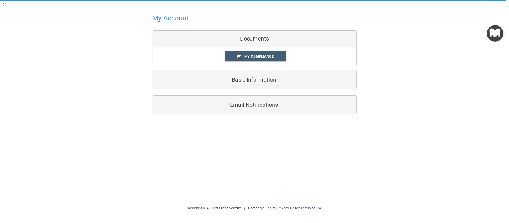
click at [258, 39] on div "Documents" at bounding box center [254, 39] width 203 height 16
click at [259, 55] on span "My Compliance" at bounding box center [258, 56] width 29 height 4
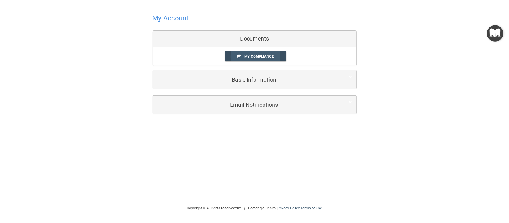
click at [259, 55] on span "My Compliance" at bounding box center [258, 56] width 29 height 4
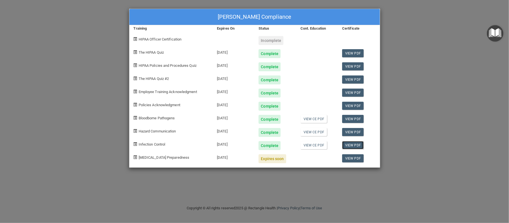
click at [351, 144] on link "View PDF" at bounding box center [353, 145] width 22 height 8
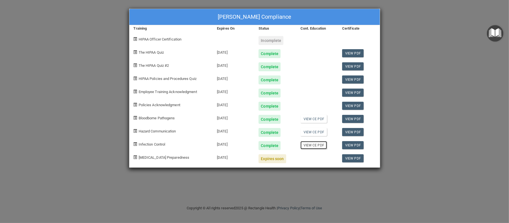
click at [315, 144] on link "View CE PDF" at bounding box center [313, 145] width 27 height 8
click at [352, 159] on link "View PDF" at bounding box center [353, 158] width 22 height 8
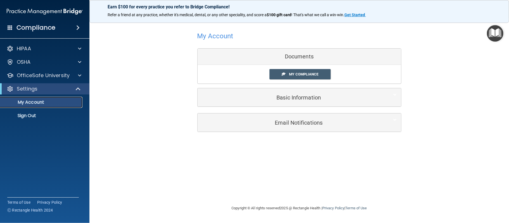
click at [44, 101] on p "My Account" at bounding box center [42, 102] width 76 height 6
click at [299, 58] on div "Documents" at bounding box center [298, 57] width 203 height 16
click at [78, 75] on span at bounding box center [79, 75] width 3 height 7
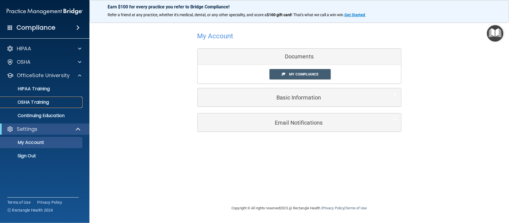
click at [43, 105] on link "OSHA Training" at bounding box center [38, 102] width 88 height 11
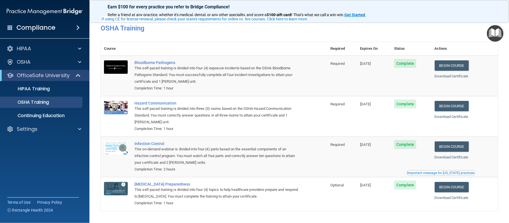
scroll to position [25, 0]
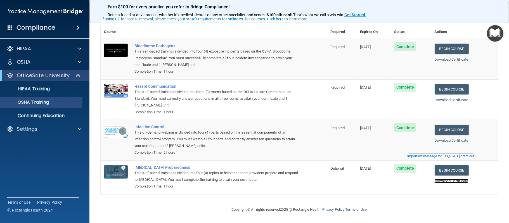
click at [452, 180] on link "Download Certificate" at bounding box center [451, 181] width 34 height 4
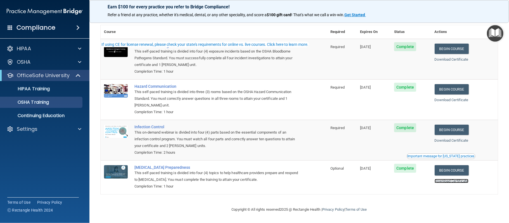
scroll to position [0, 0]
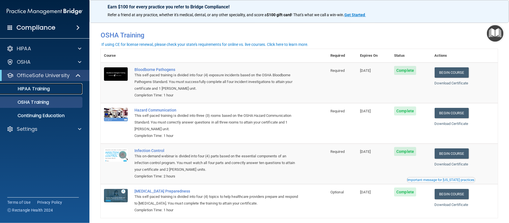
click at [39, 87] on p "HIPAA Training" at bounding box center [27, 89] width 46 height 6
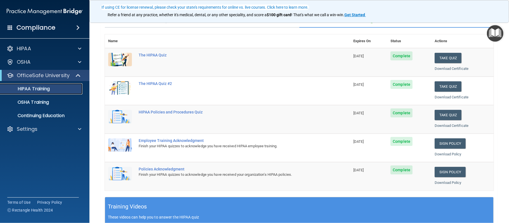
scroll to position [52, 0]
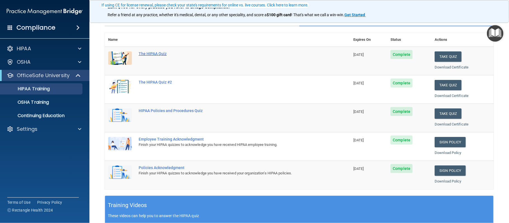
click at [156, 54] on div "The HIPAA Quiz" at bounding box center [230, 53] width 183 height 4
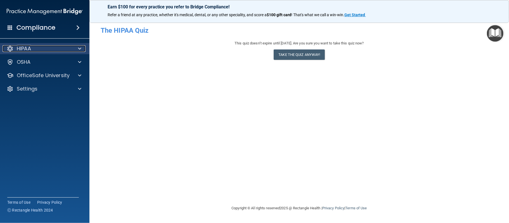
click at [78, 48] on span at bounding box center [79, 48] width 3 height 7
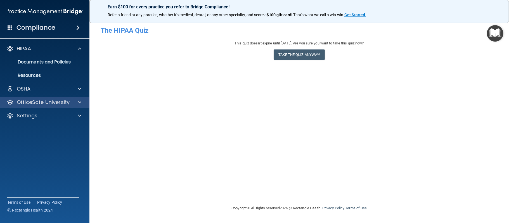
click at [77, 97] on div "OfficeSafe University" at bounding box center [45, 102] width 90 height 11
click at [78, 102] on span at bounding box center [79, 102] width 3 height 7
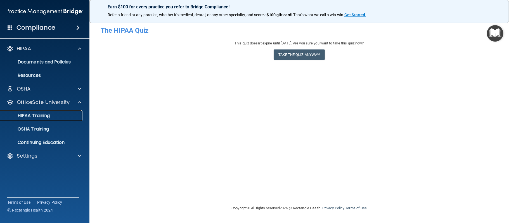
click at [45, 115] on p "HIPAA Training" at bounding box center [27, 116] width 46 height 6
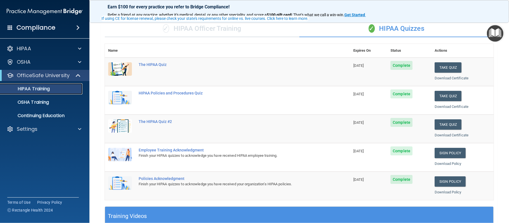
scroll to position [42, 0]
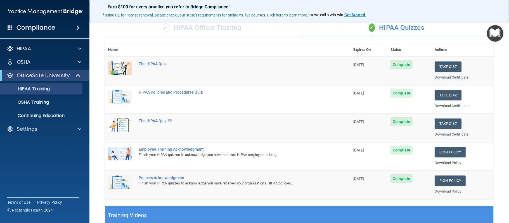
click at [446, 74] on div "Download Certificate" at bounding box center [462, 77] width 56 height 7
click at [446, 77] on link "Download Certificate" at bounding box center [451, 77] width 34 height 4
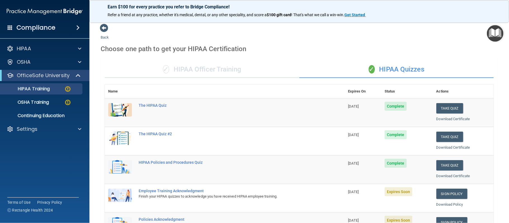
scroll to position [127, 0]
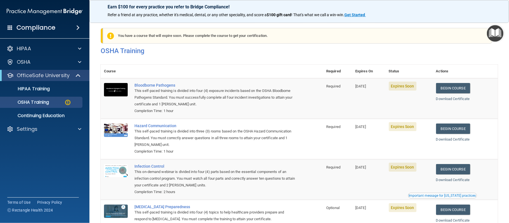
scroll to position [41, 0]
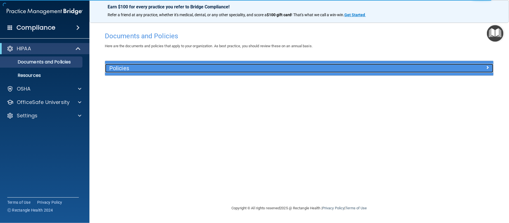
click at [486, 66] on span at bounding box center [486, 67] width 3 height 7
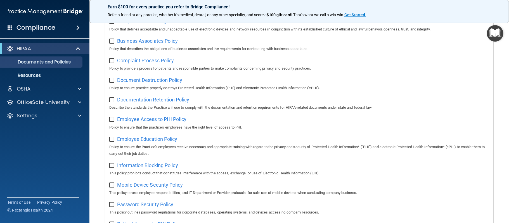
scroll to position [58, 0]
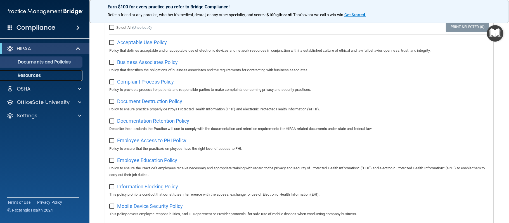
click at [30, 76] on p "Resources" at bounding box center [42, 76] width 76 height 6
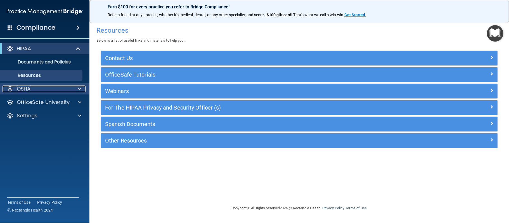
click at [80, 89] on span at bounding box center [79, 88] width 3 height 7
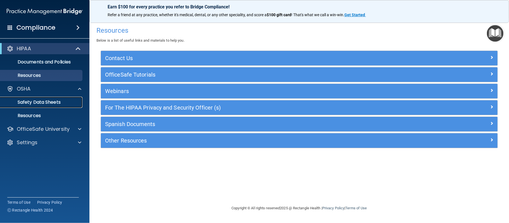
click at [65, 99] on p "Safety Data Sheets" at bounding box center [42, 102] width 76 height 6
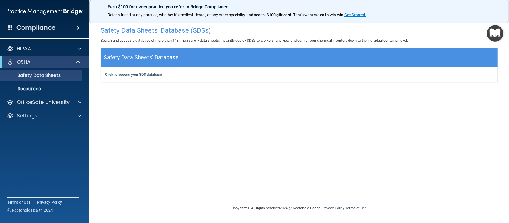
click at [149, 72] on div "Click to access your SDS database Click to access your SDS database" at bounding box center [299, 74] width 396 height 15
click at [149, 75] on b "Click to access your SDS database" at bounding box center [133, 74] width 57 height 4
click at [63, 103] on p "OfficeSafe University" at bounding box center [43, 102] width 53 height 7
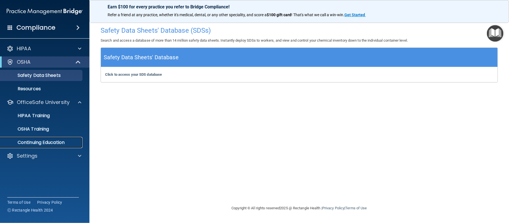
click at [49, 138] on link "Continuing Education" at bounding box center [38, 142] width 88 height 11
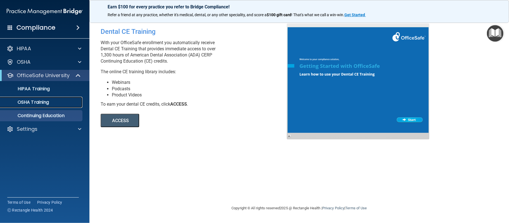
click at [44, 101] on p "OSHA Training" at bounding box center [26, 102] width 45 height 6
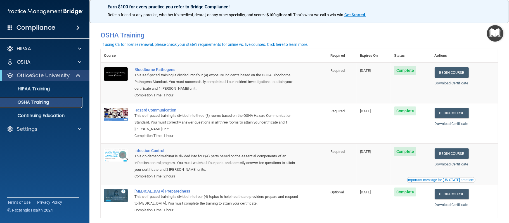
click at [39, 97] on link "OSHA Training" at bounding box center [38, 102] width 88 height 11
click at [39, 128] on div "Settings" at bounding box center [37, 129] width 69 height 7
click at [39, 141] on p "My Account" at bounding box center [42, 143] width 76 height 6
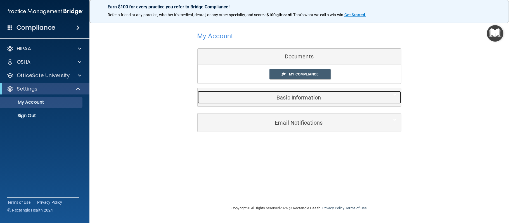
click at [305, 97] on h5 "Basic Information" at bounding box center [291, 97] width 178 height 6
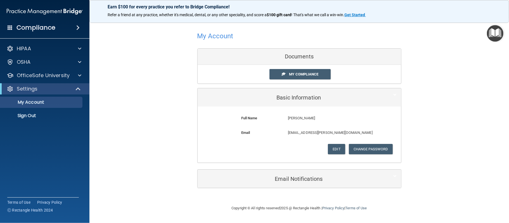
click at [487, 89] on div "My Account Documents My Compliance My Compliance My BAA Basic Information Full …" at bounding box center [299, 108] width 397 height 171
click at [25, 115] on p "Sign Out" at bounding box center [42, 116] width 76 height 6
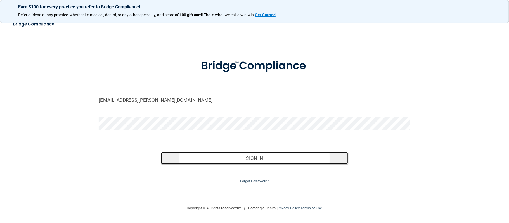
click at [274, 155] on button "Sign In" at bounding box center [254, 158] width 187 height 12
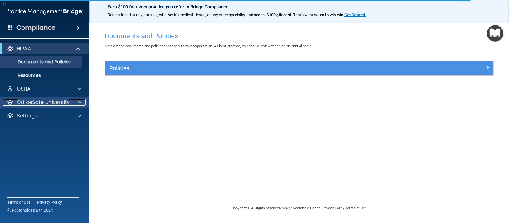
click at [78, 102] on span at bounding box center [79, 102] width 3 height 7
